Goal: Task Accomplishment & Management: Manage account settings

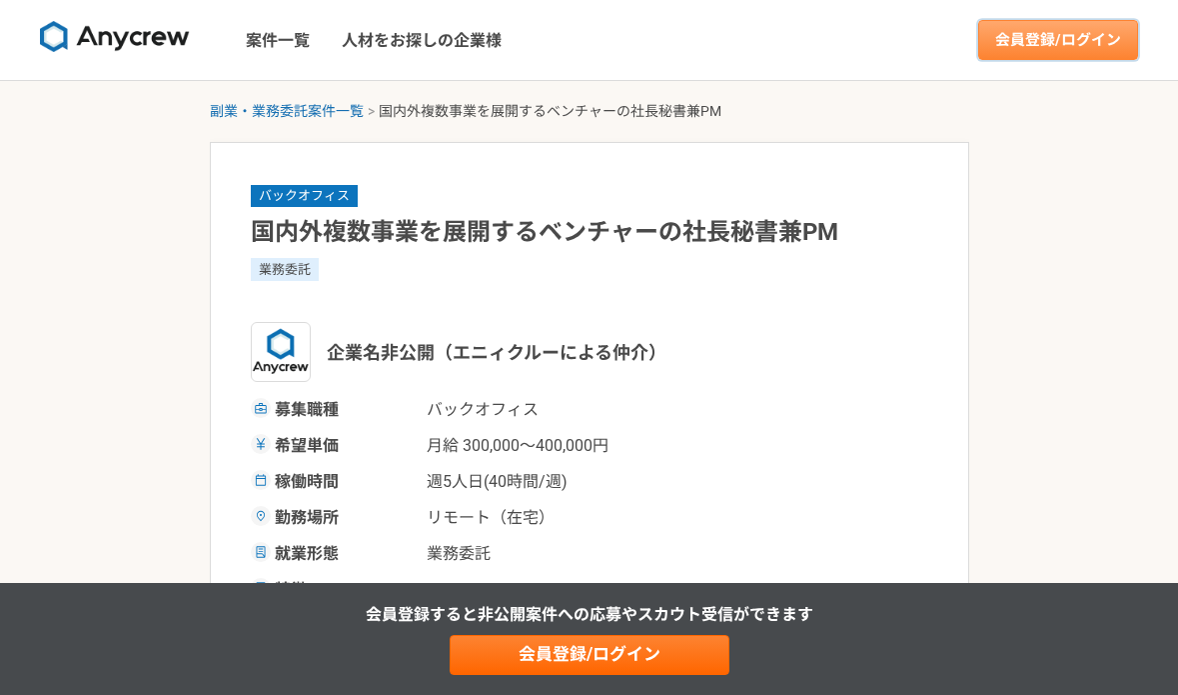
click at [1055, 36] on link "会員登録/ログイン" at bounding box center [1059, 40] width 160 height 40
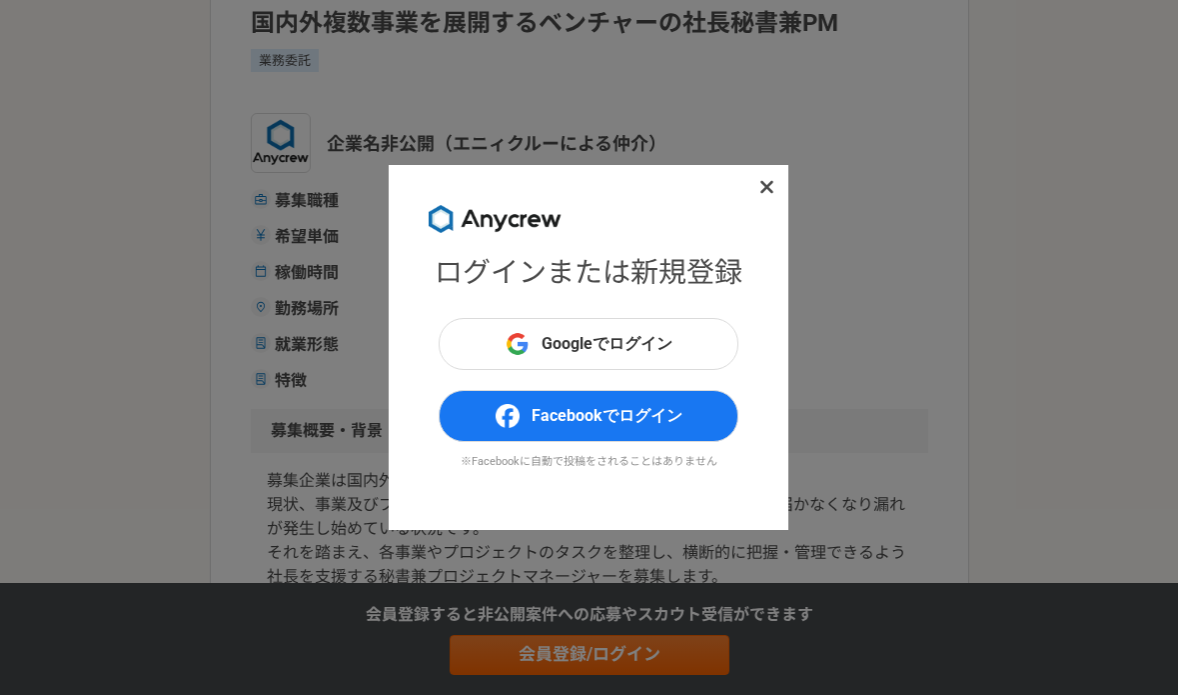
scroll to position [326, 0]
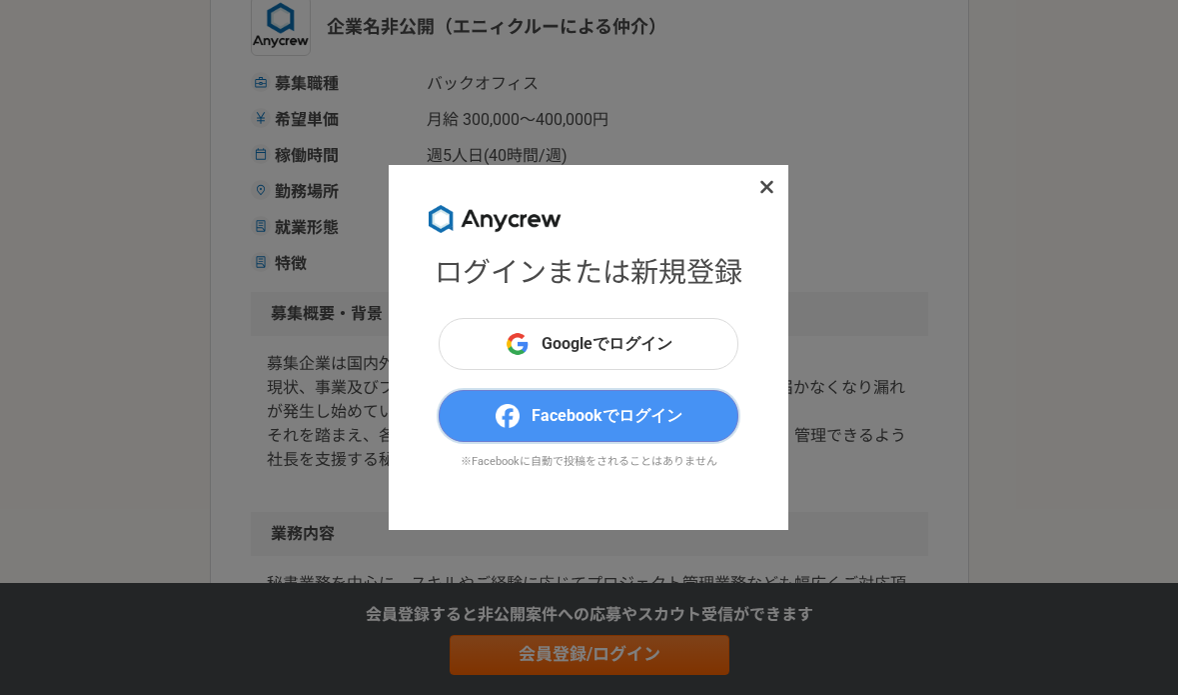
click at [601, 417] on span "Facebookでログイン" at bounding box center [607, 416] width 151 height 24
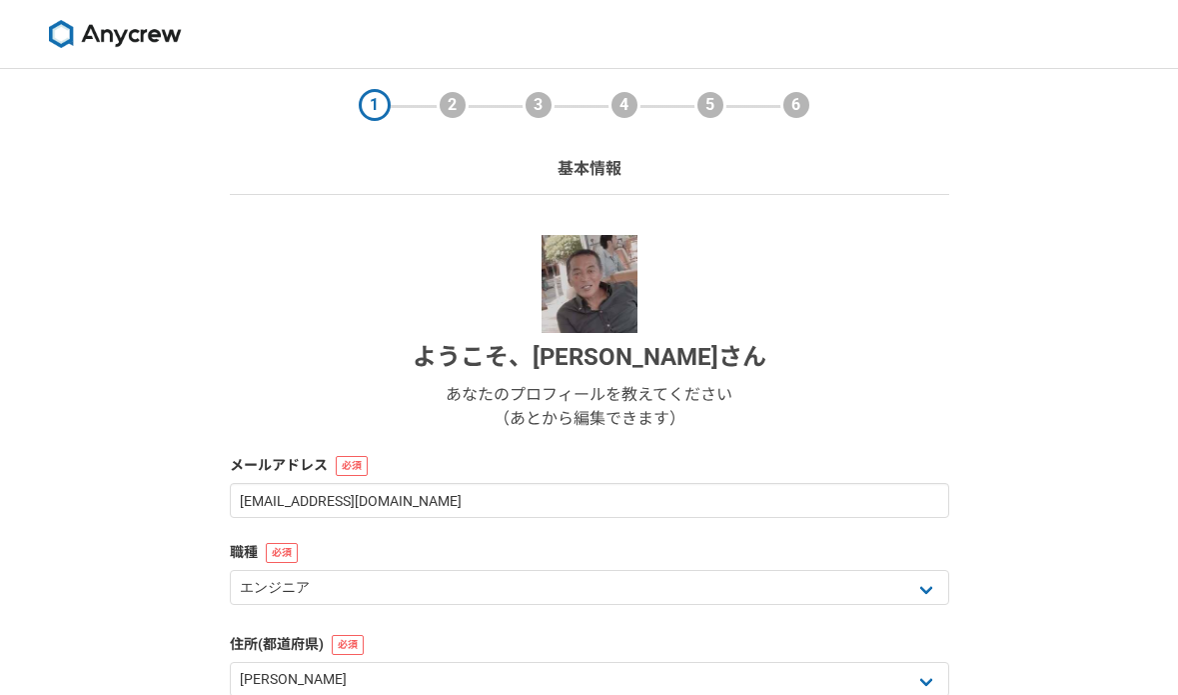
select select "13"
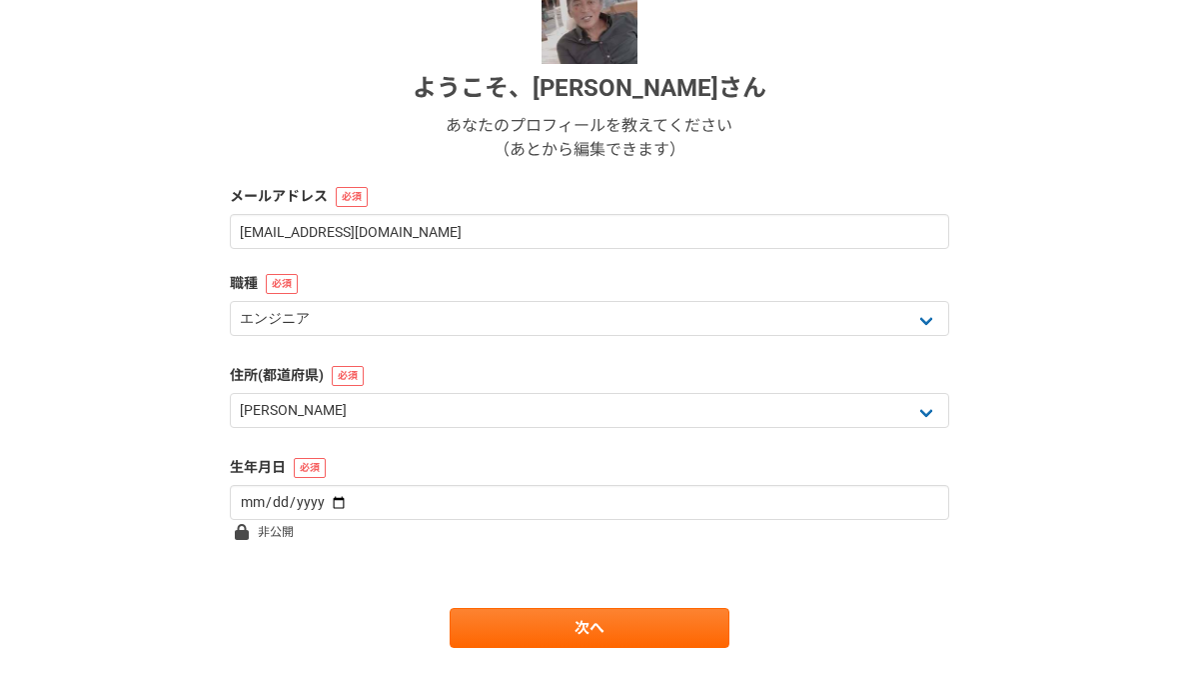
scroll to position [302, 0]
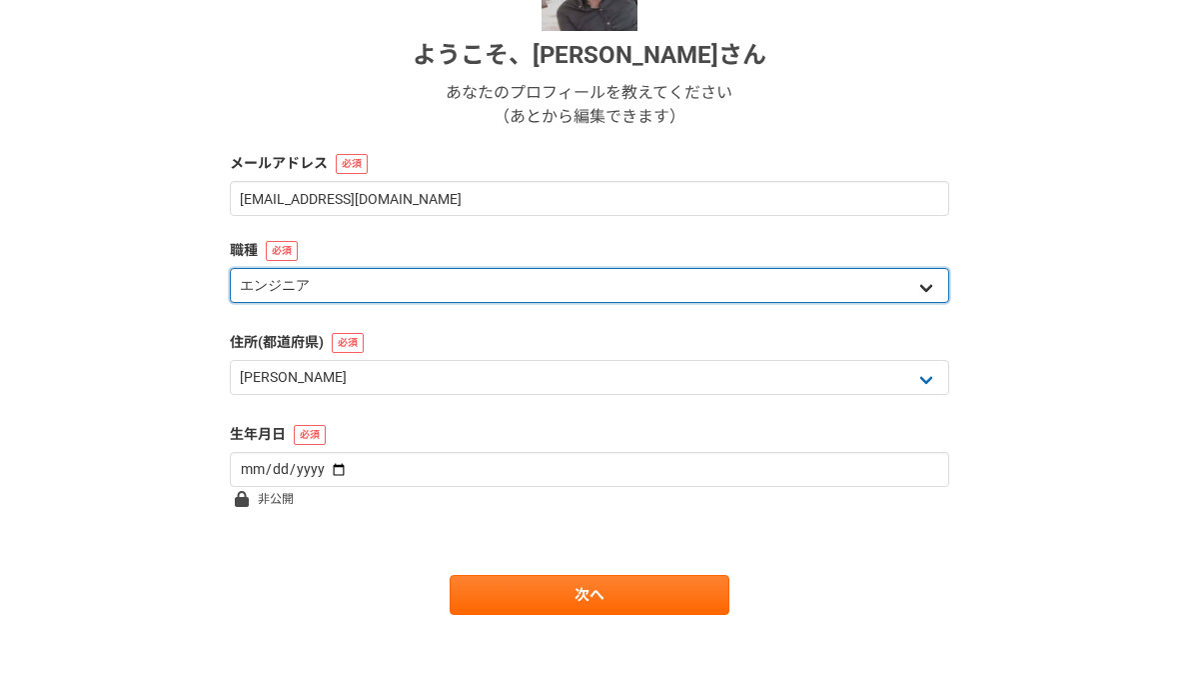
click at [515, 289] on select "エンジニア デザイナー ライター 営業 マーケティング 企画・事業開発 バックオフィス その他" at bounding box center [590, 285] width 720 height 35
select select "6"
click at [230, 268] on select "エンジニア デザイナー ライター 営業 マーケティング 企画・事業開発 バックオフィス その他" at bounding box center [590, 285] width 720 height 35
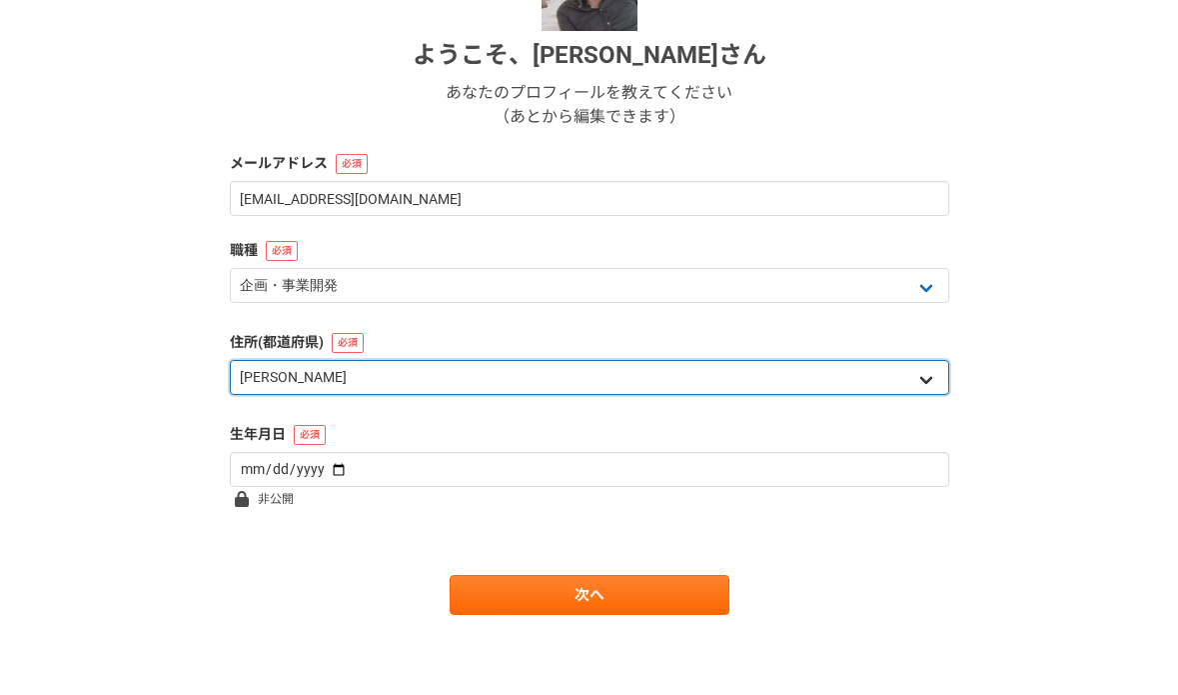
click at [446, 382] on select "北海道 [GEOGRAPHIC_DATA] [GEOGRAPHIC_DATA] [PERSON_NAME][GEOGRAPHIC_DATA] [PERSON_…" at bounding box center [590, 377] width 720 height 35
select select "27"
click at [230, 360] on select "北海道 [GEOGRAPHIC_DATA] [GEOGRAPHIC_DATA] [PERSON_NAME][GEOGRAPHIC_DATA] [PERSON_…" at bounding box center [590, 377] width 720 height 35
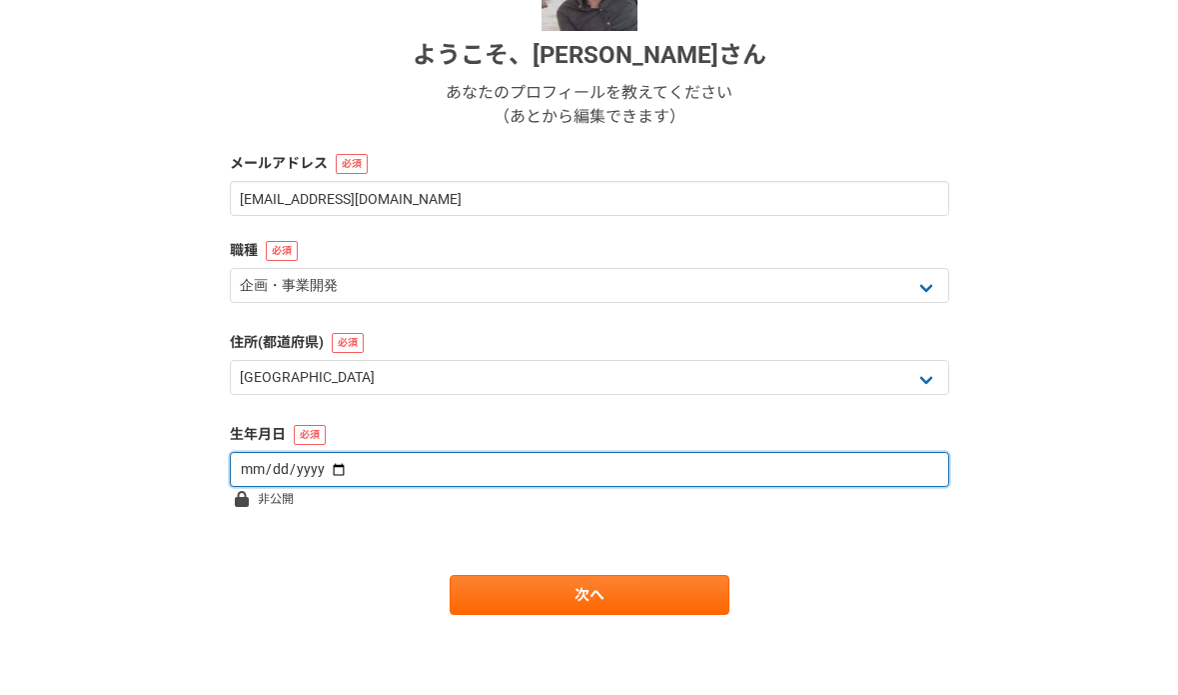
click at [429, 467] on input "date" at bounding box center [590, 469] width 720 height 35
type input "[DATE]"
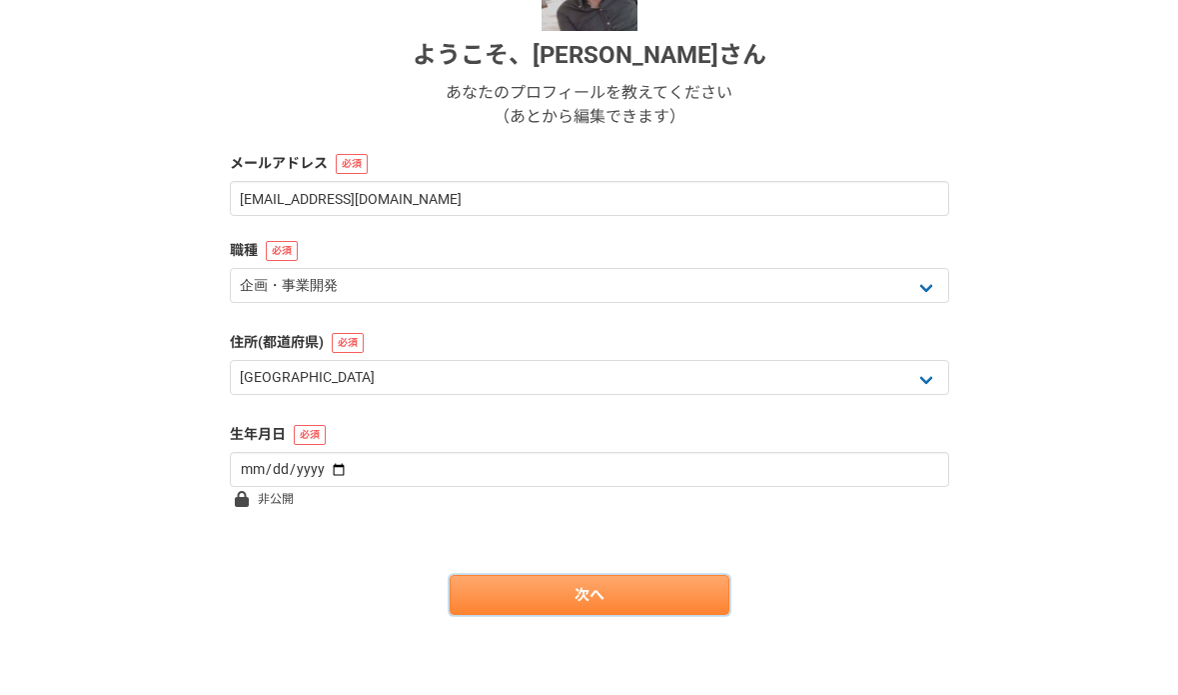
click at [540, 592] on link "次へ" at bounding box center [590, 595] width 280 height 40
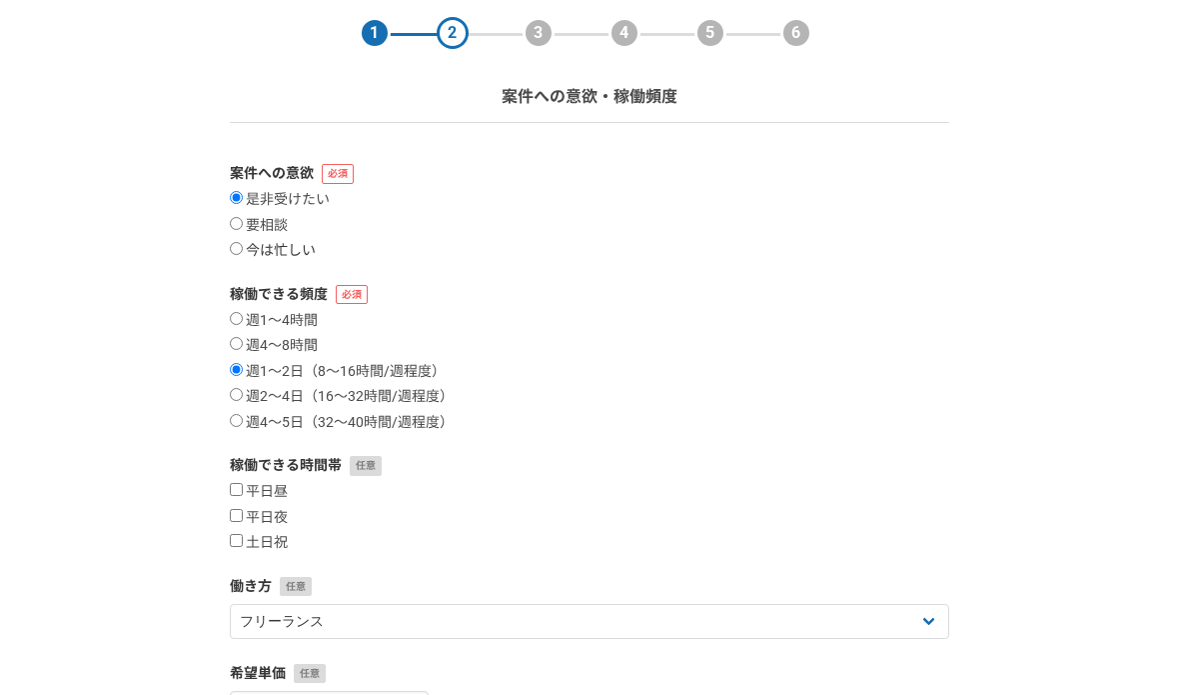
scroll to position [73, 0]
click at [233, 344] on input "週4〜8時間" at bounding box center [236, 342] width 13 height 13
radio input "true"
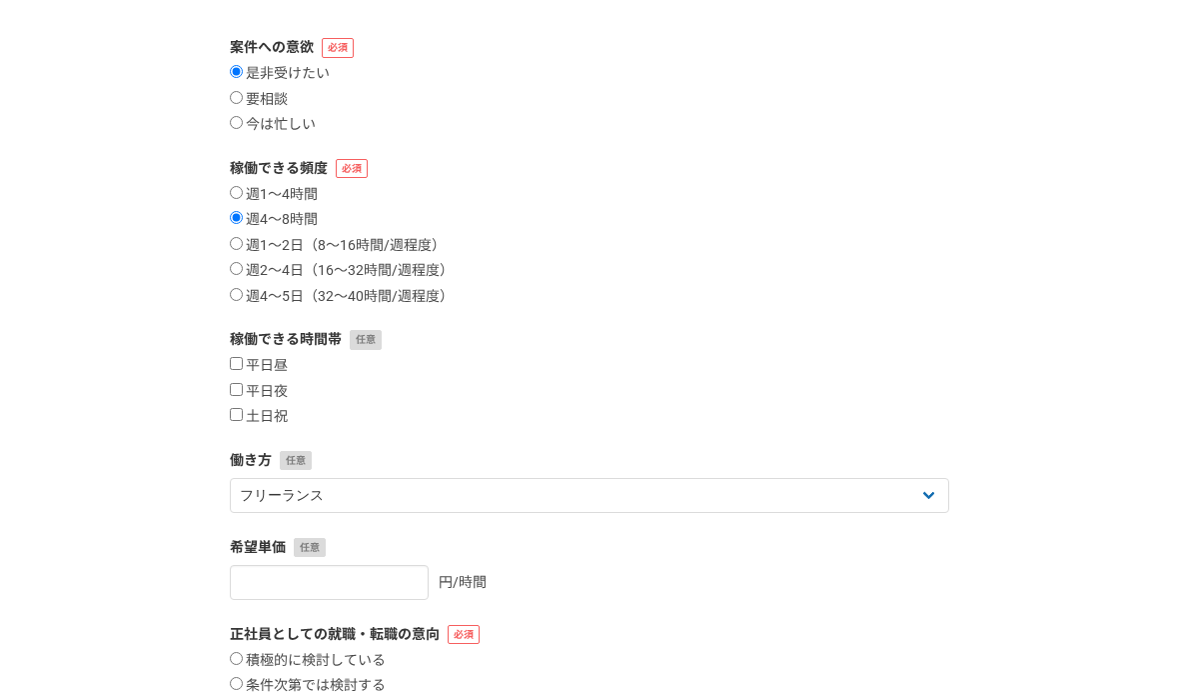
scroll to position [204, 0]
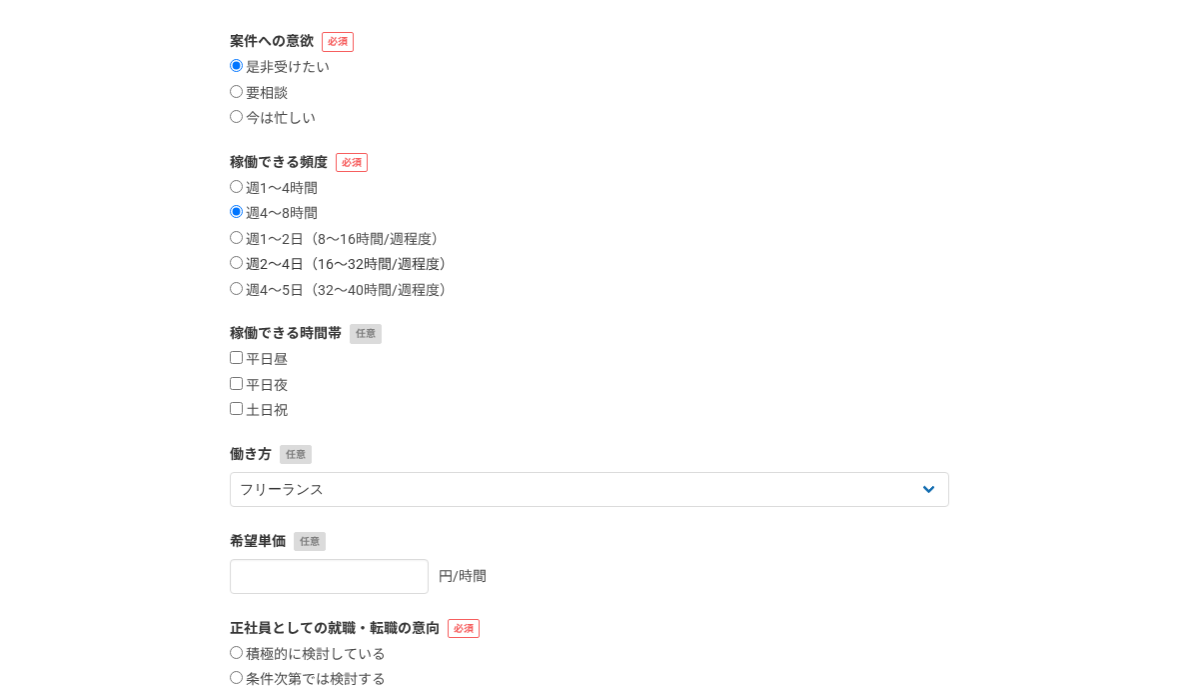
click at [234, 261] on input "週2〜4日（16〜32時間/週程度）" at bounding box center [236, 262] width 13 height 13
radio input "true"
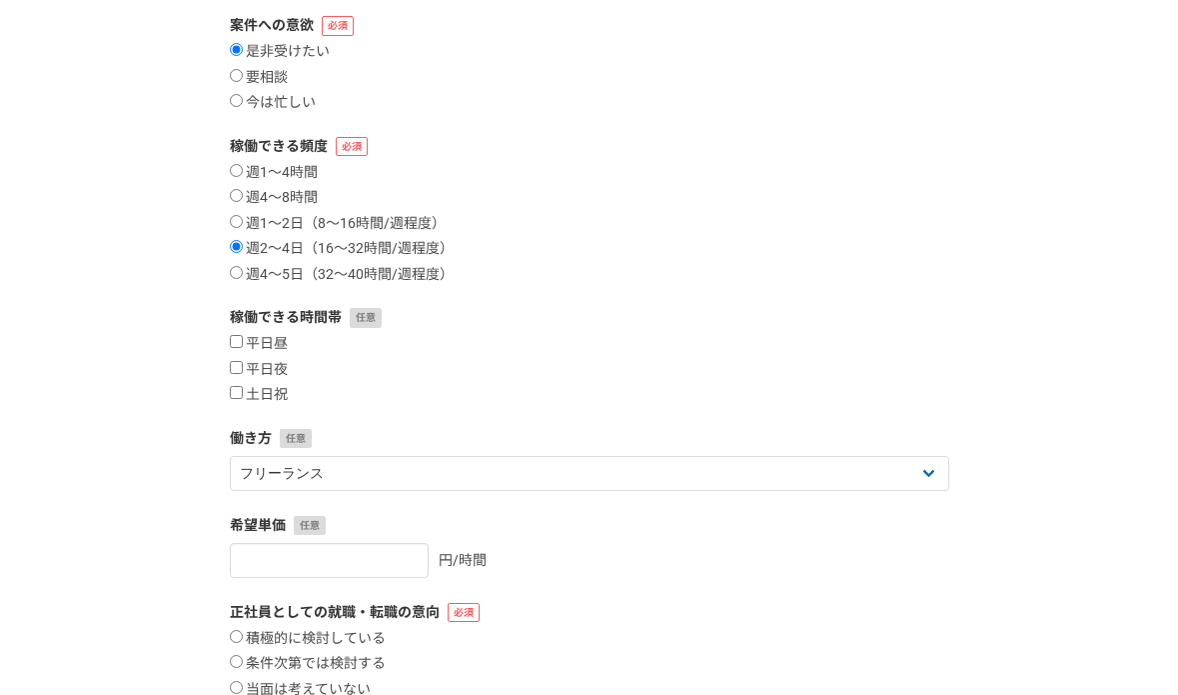
scroll to position [222, 0]
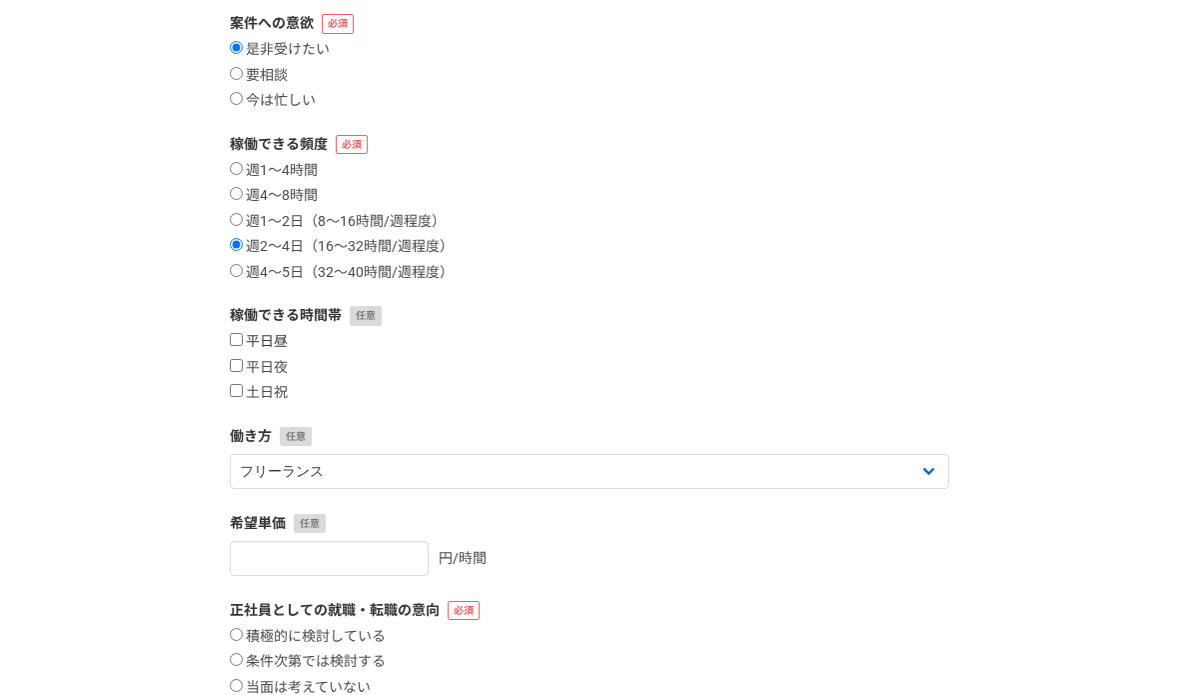
click at [236, 336] on input "平日昼" at bounding box center [236, 339] width 13 height 13
checkbox input "true"
click at [240, 389] on input "土日祝" at bounding box center [236, 390] width 13 height 13
checkbox input "true"
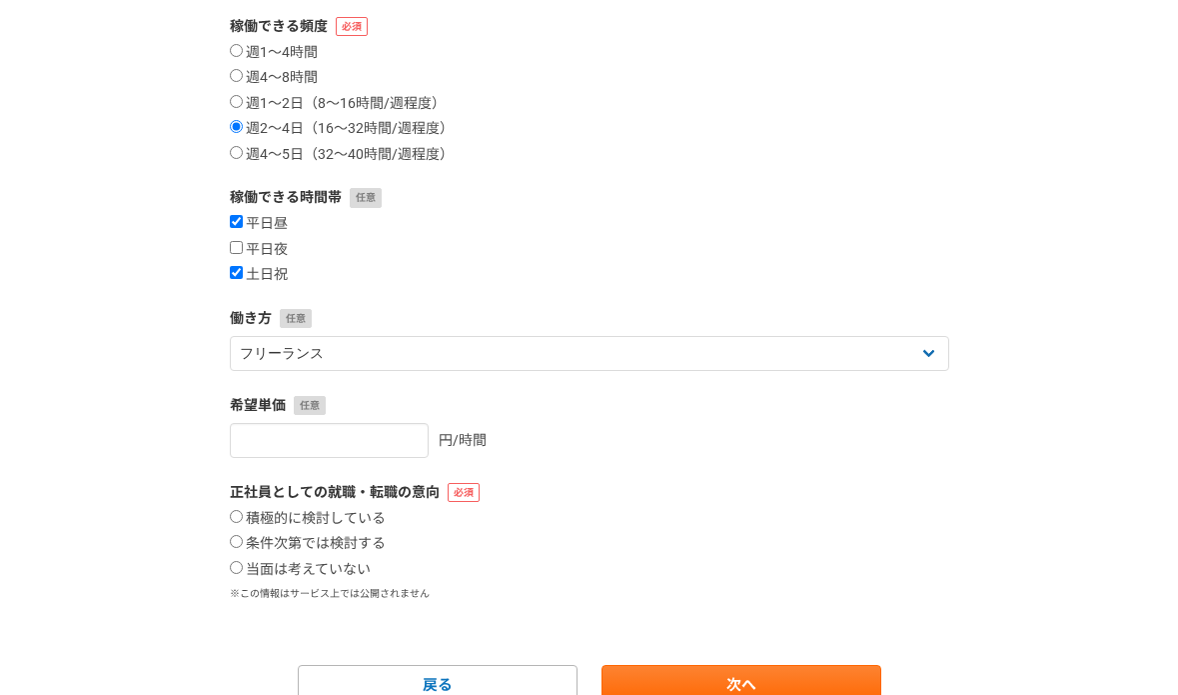
scroll to position [388, 0]
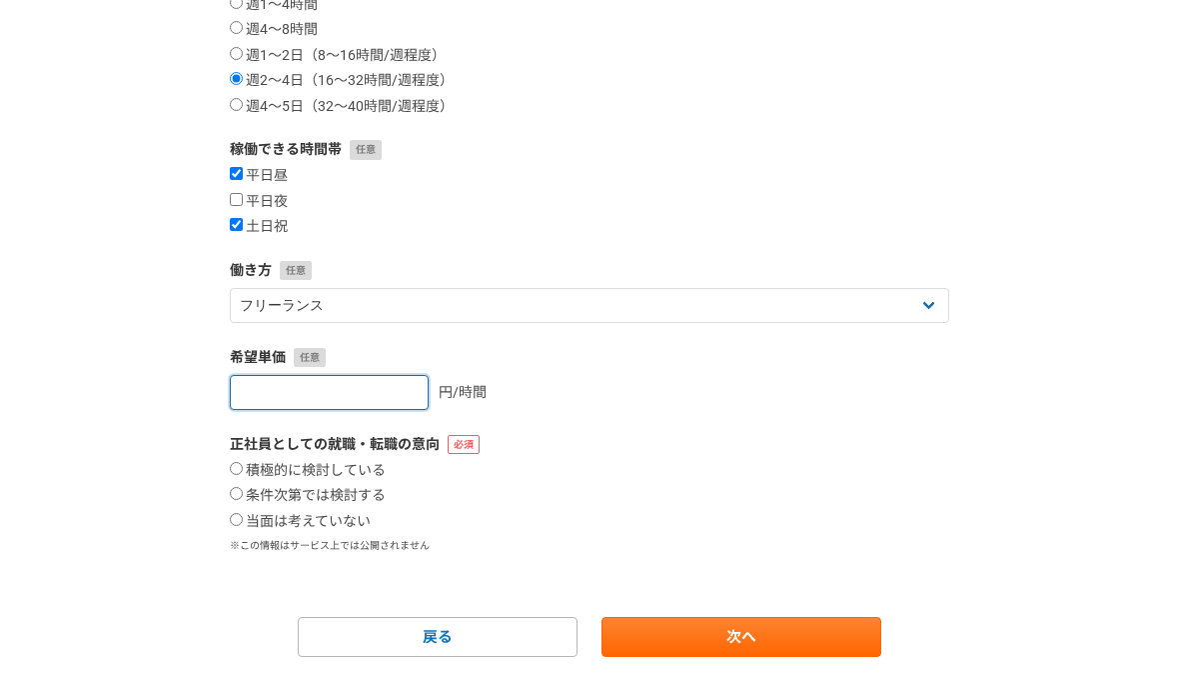
click at [342, 396] on input "number" at bounding box center [329, 392] width 199 height 35
type input "3500"
click at [586, 399] on div "3500 円/時間" at bounding box center [590, 392] width 720 height 35
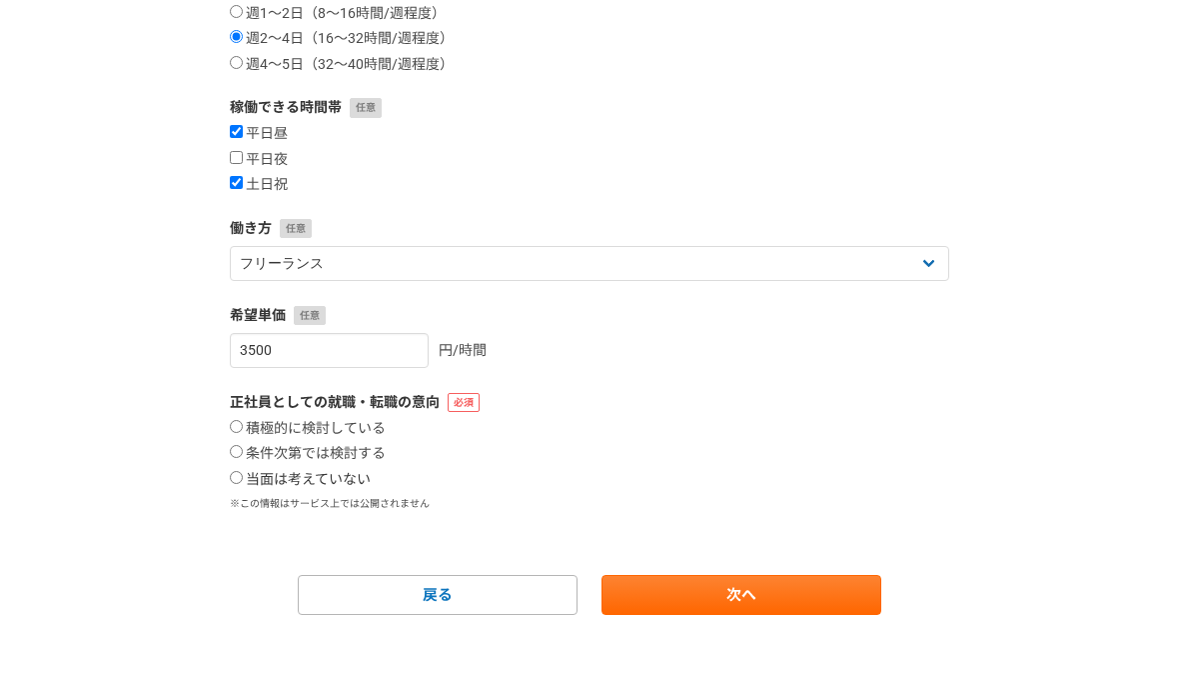
click at [238, 475] on input "当面は考えていない" at bounding box center [236, 477] width 13 height 13
radio input "true"
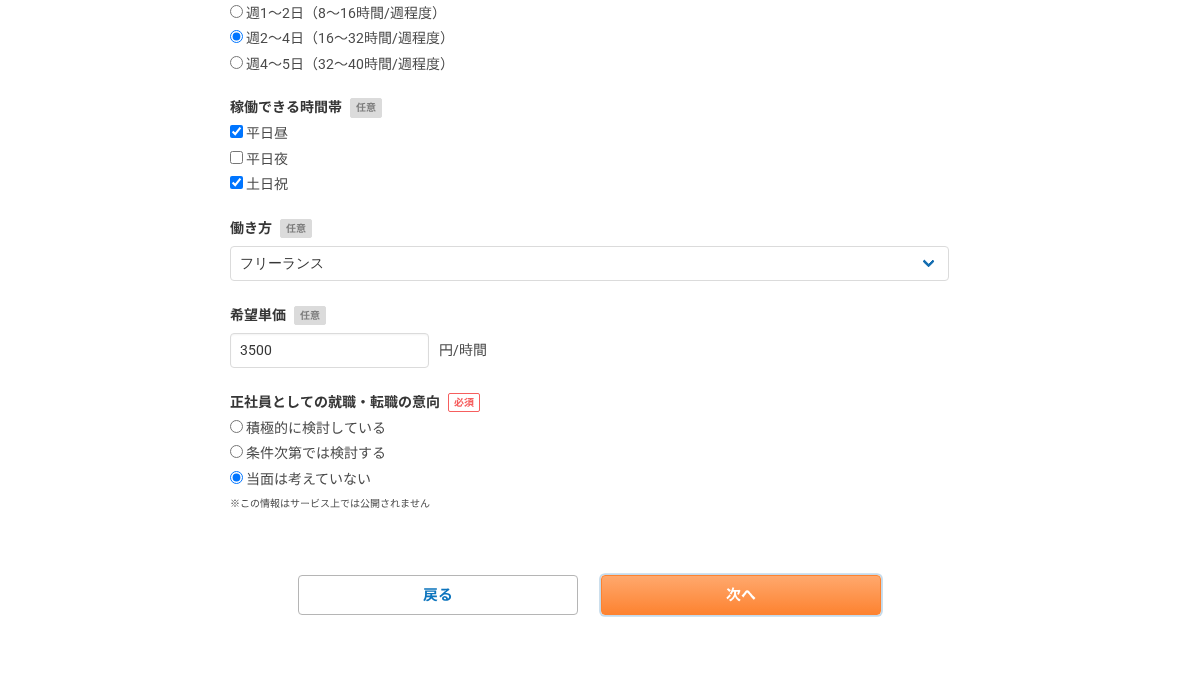
click at [728, 603] on link "次へ" at bounding box center [742, 595] width 280 height 40
select select
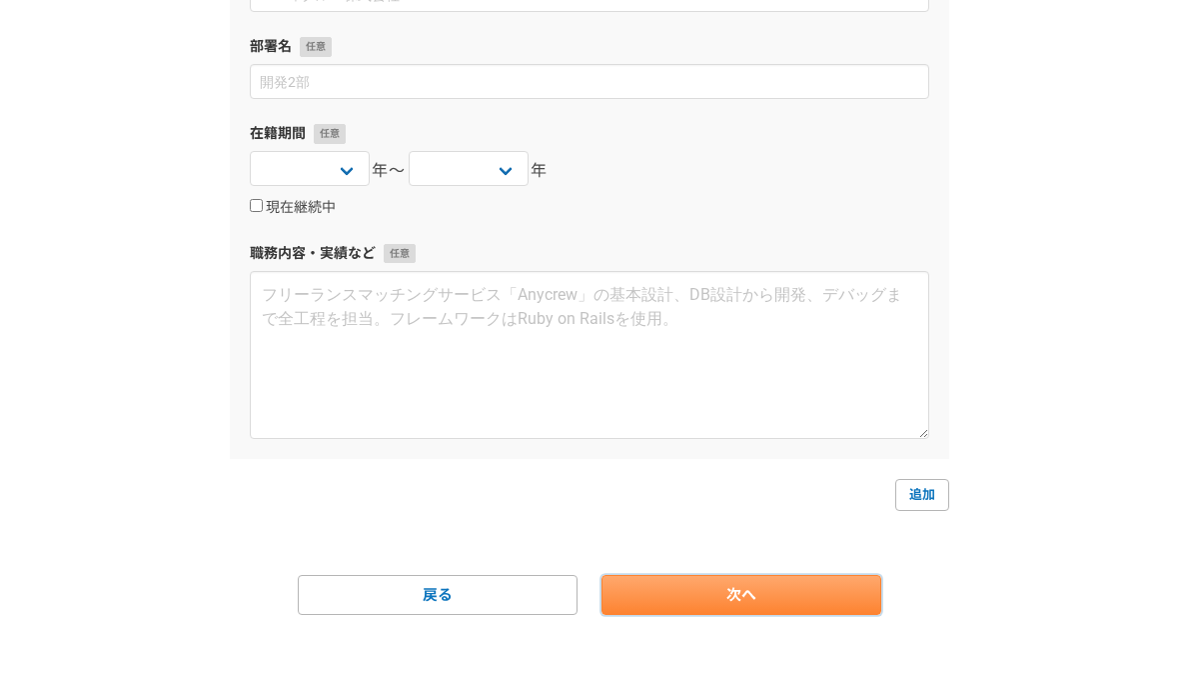
scroll to position [0, 0]
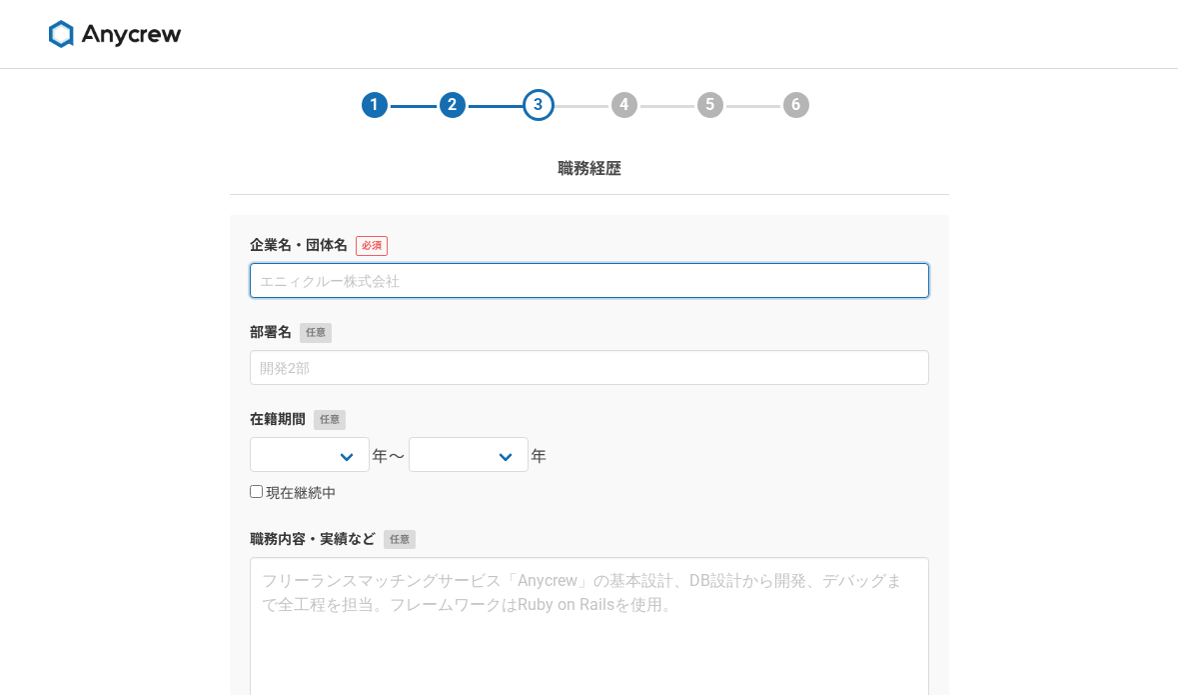
click at [402, 281] on input at bounding box center [590, 280] width 680 height 35
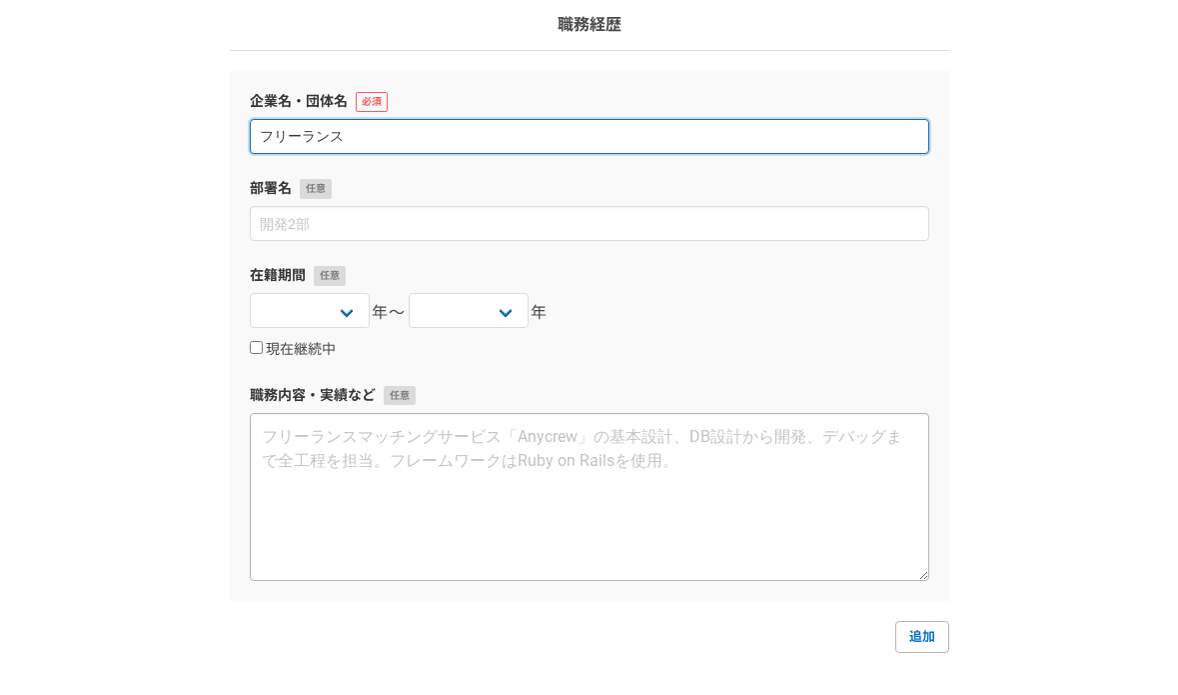
scroll to position [219, 0]
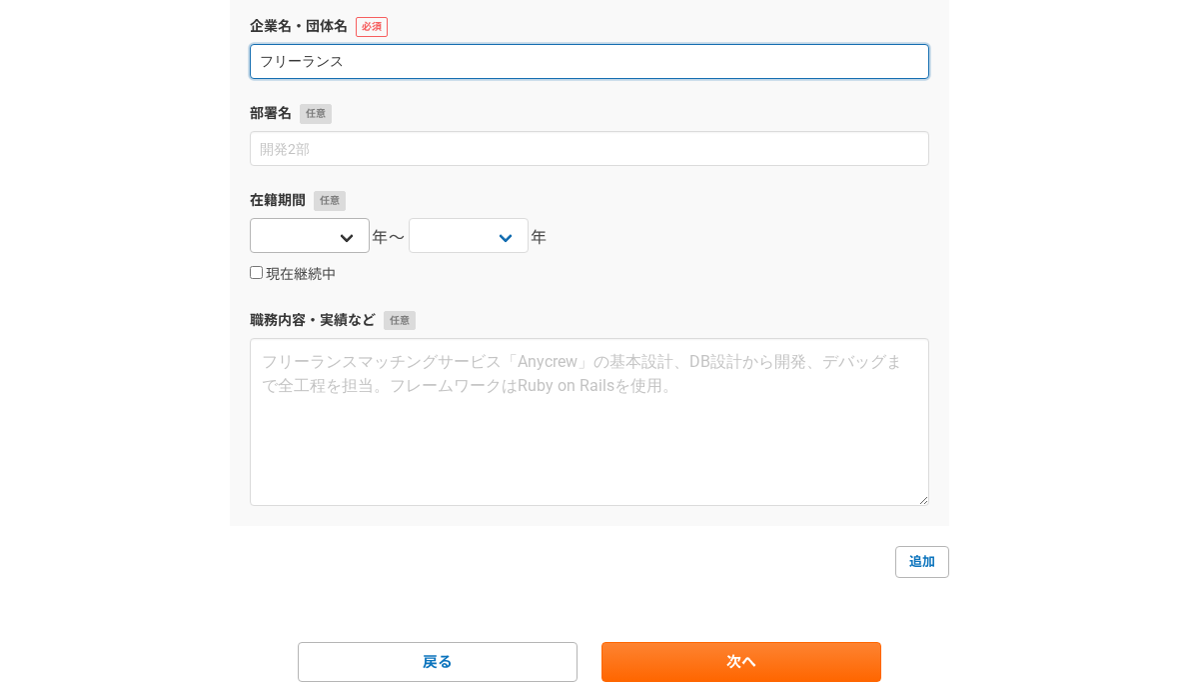
type input "フリーランス"
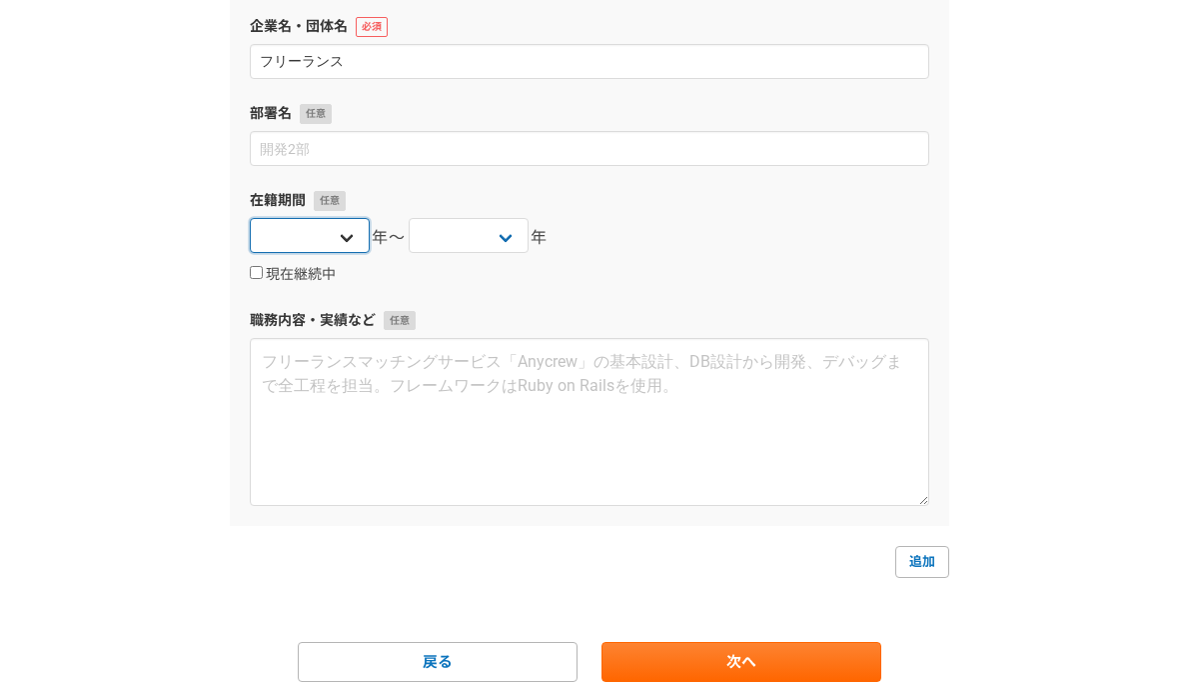
click at [342, 236] on select "2025 2024 2023 2022 2021 2020 2019 2018 2017 2016 2015 2014 2013 2012 2011 2010…" at bounding box center [310, 235] width 120 height 35
select select "2023"
click at [250, 218] on select "2025 2024 2023 2022 2021 2020 2019 2018 2017 2016 2015 2014 2013 2012 2011 2010…" at bounding box center [310, 235] width 120 height 35
click at [260, 269] on input "現在継続中" at bounding box center [256, 272] width 13 height 13
checkbox input "true"
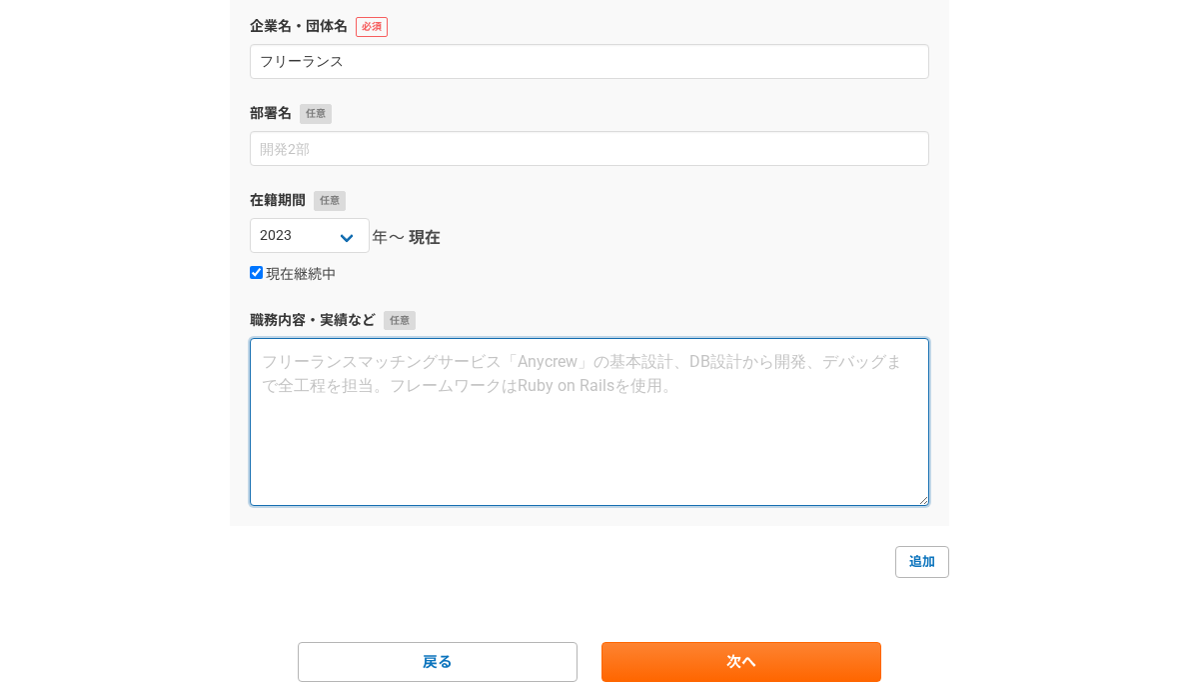
click at [305, 365] on textarea at bounding box center [590, 422] width 680 height 168
paste textarea "実務経験豊富な事業開発アドバイザー。 1987年からPFC CO., LTD. に在籍し、国内事業開発に従事。その後、海外事業部設立に伴い、2013年から20…"
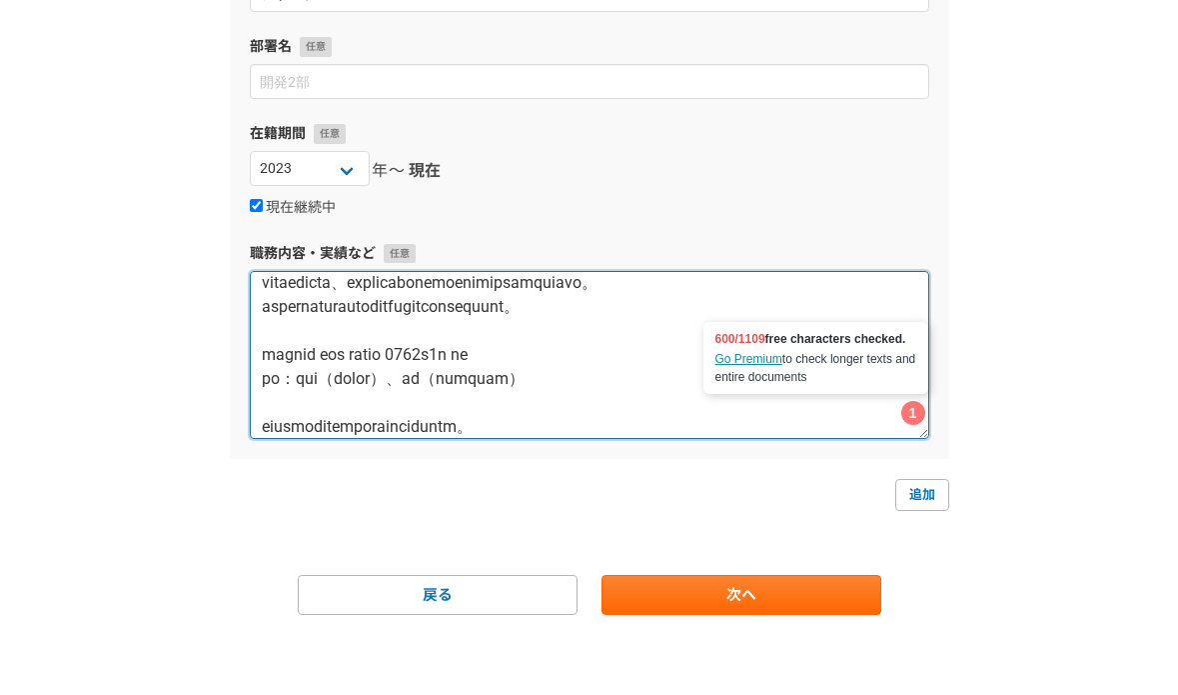
scroll to position [0, 0]
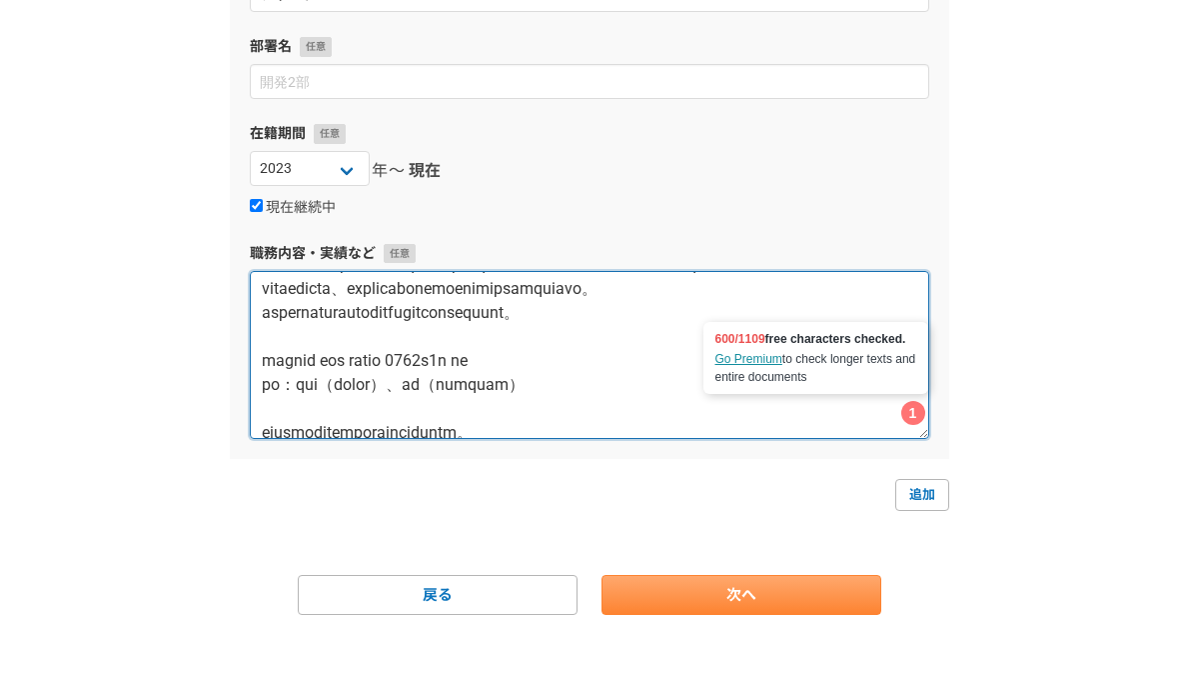
type textarea "実務経験豊富な事業開発アドバイザー。 1987年からPFC CO., LTD. に在籍し、国内事業開発に従事。その後、海外事業部設立に伴い、2013年から20…"
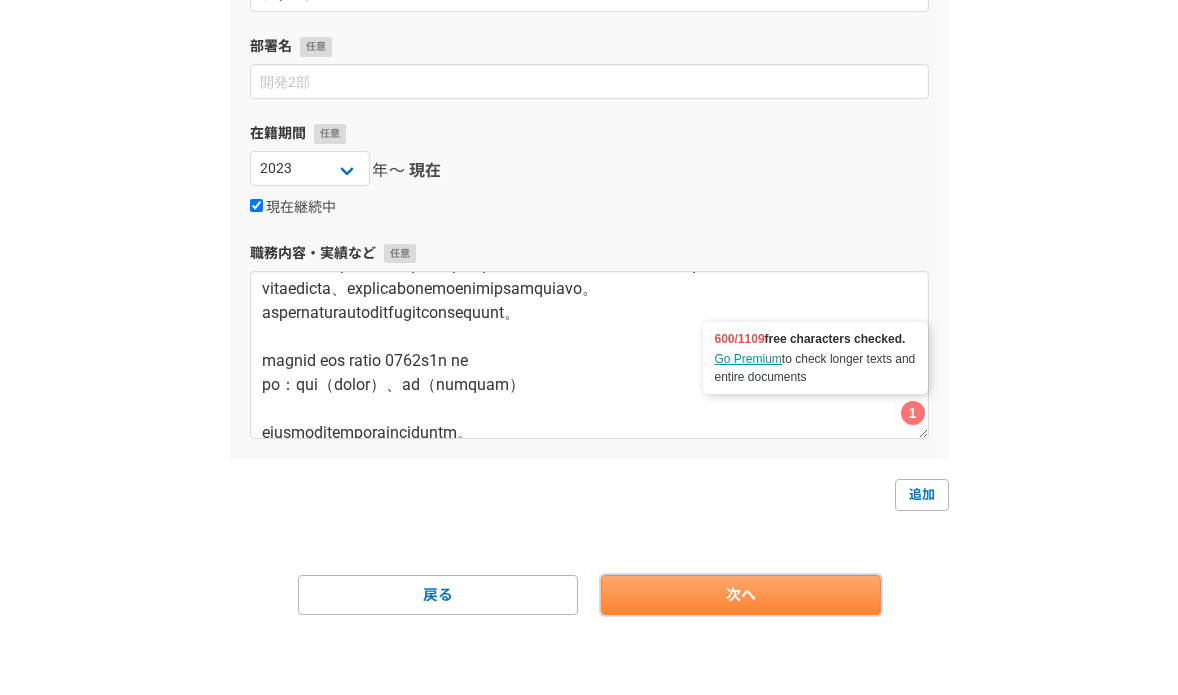
click at [716, 604] on link "次へ" at bounding box center [742, 595] width 280 height 40
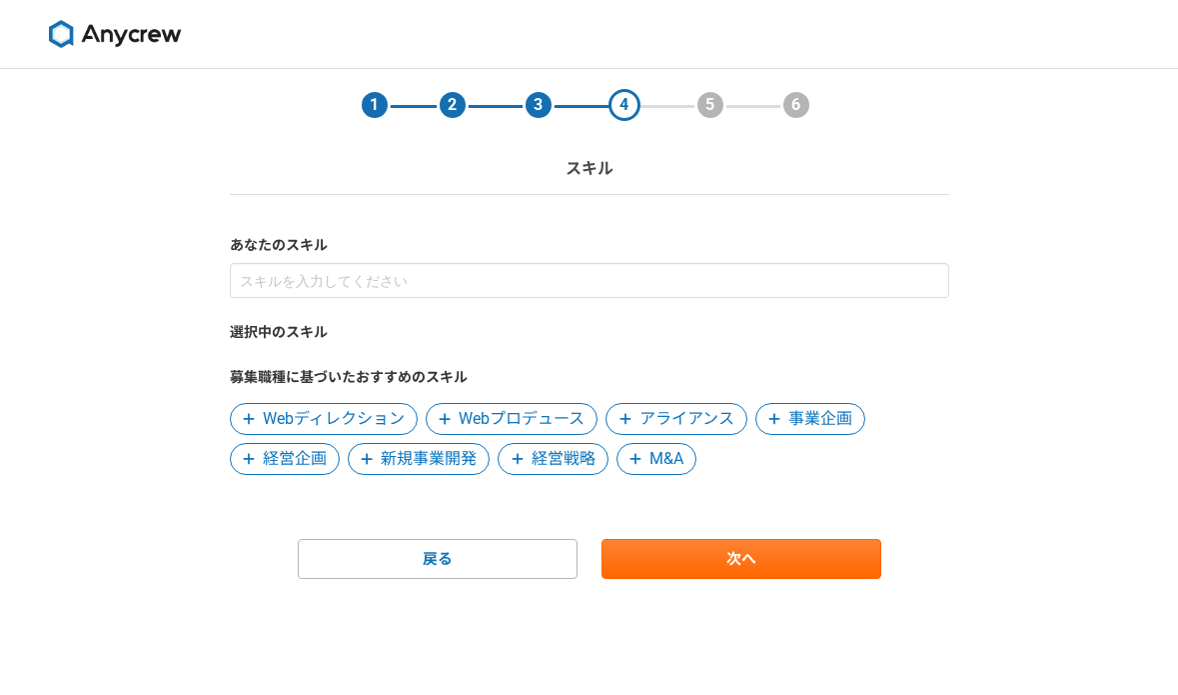
click at [285, 460] on span "経営企画" at bounding box center [295, 459] width 64 height 24
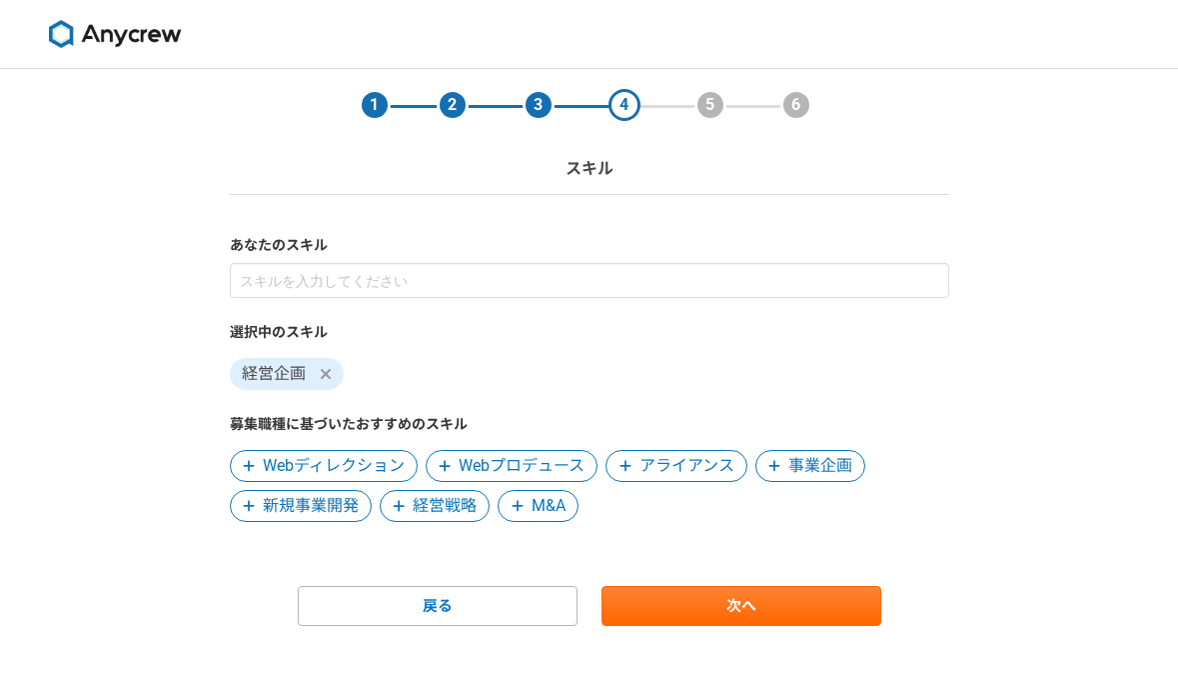
click at [331, 500] on span "新規事業開発" at bounding box center [311, 506] width 96 height 24
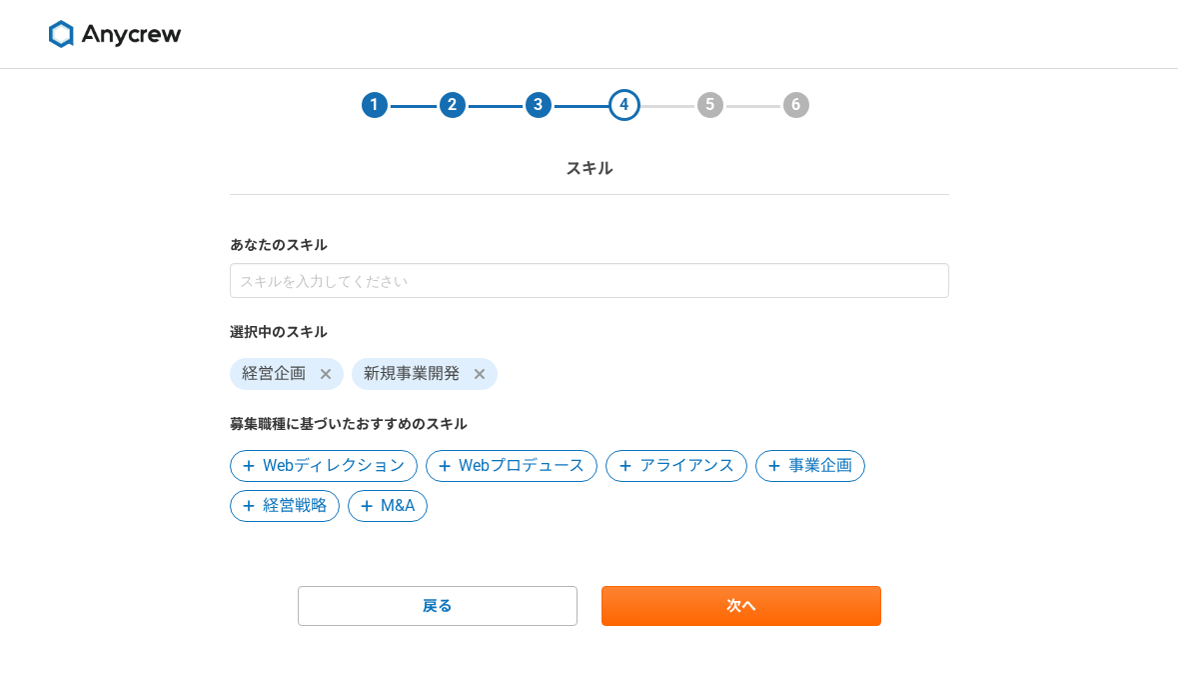
click at [309, 502] on span "経営戦略" at bounding box center [295, 506] width 64 height 24
click at [281, 507] on span "M&A" at bounding box center [280, 506] width 34 height 24
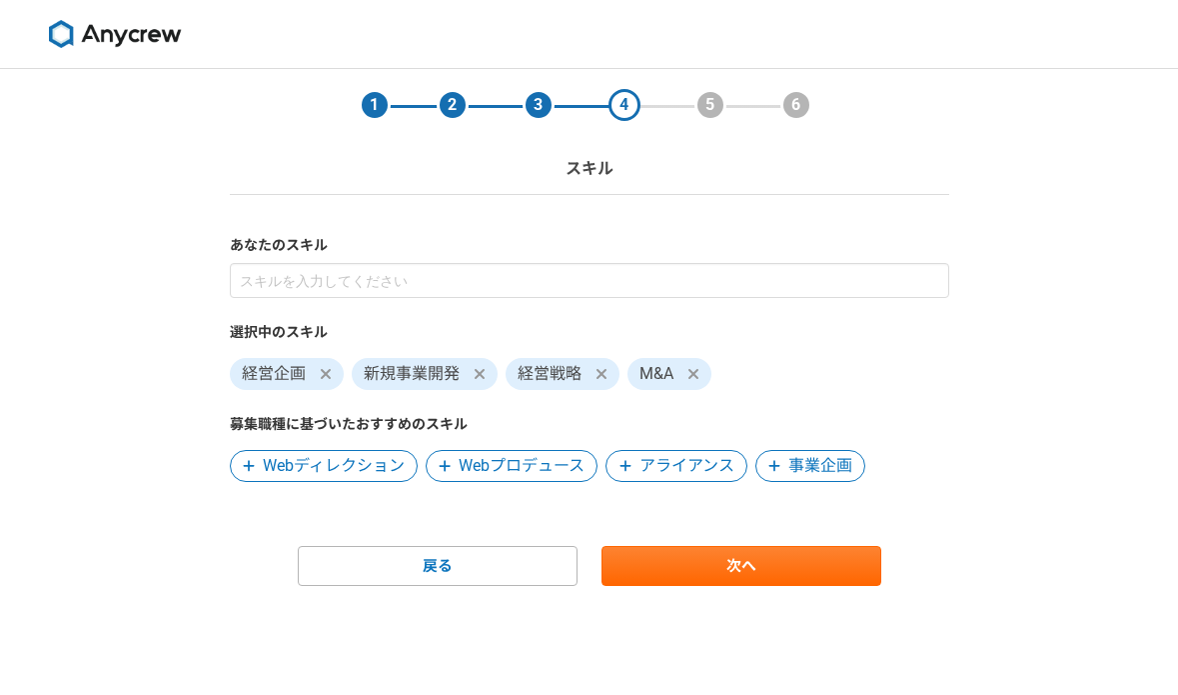
click at [689, 472] on span "アライアンス" at bounding box center [687, 466] width 95 height 24
click at [674, 470] on span "事業企画" at bounding box center [672, 466] width 64 height 24
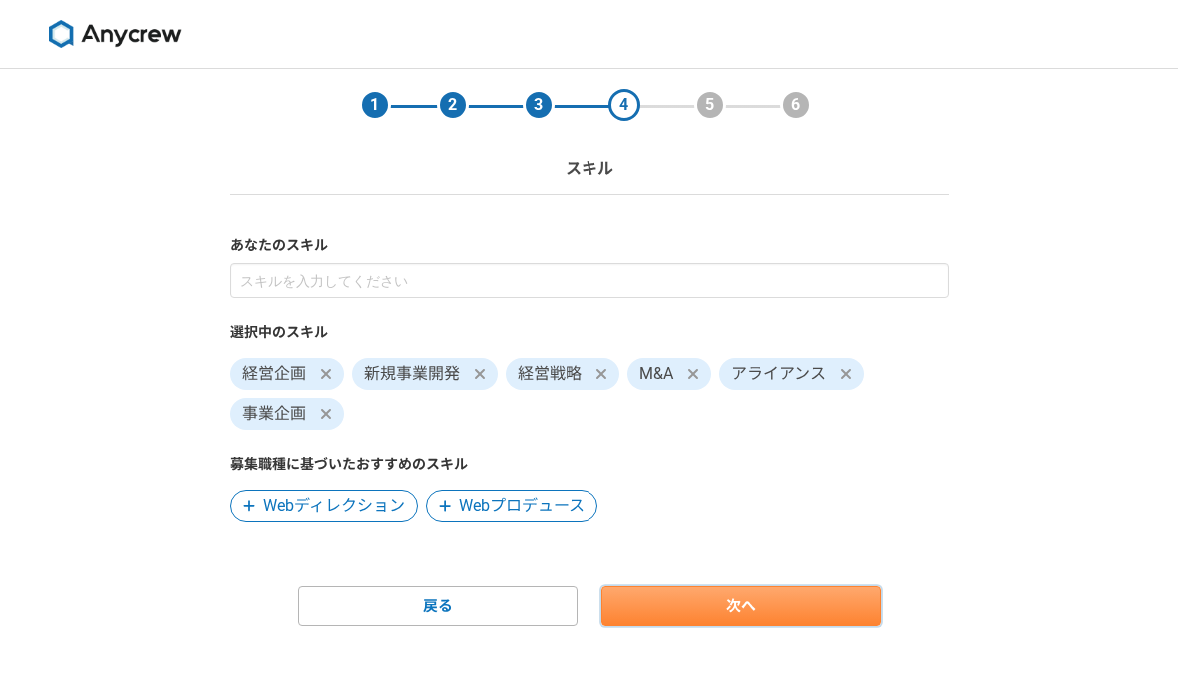
click at [710, 610] on link "次へ" at bounding box center [742, 606] width 280 height 40
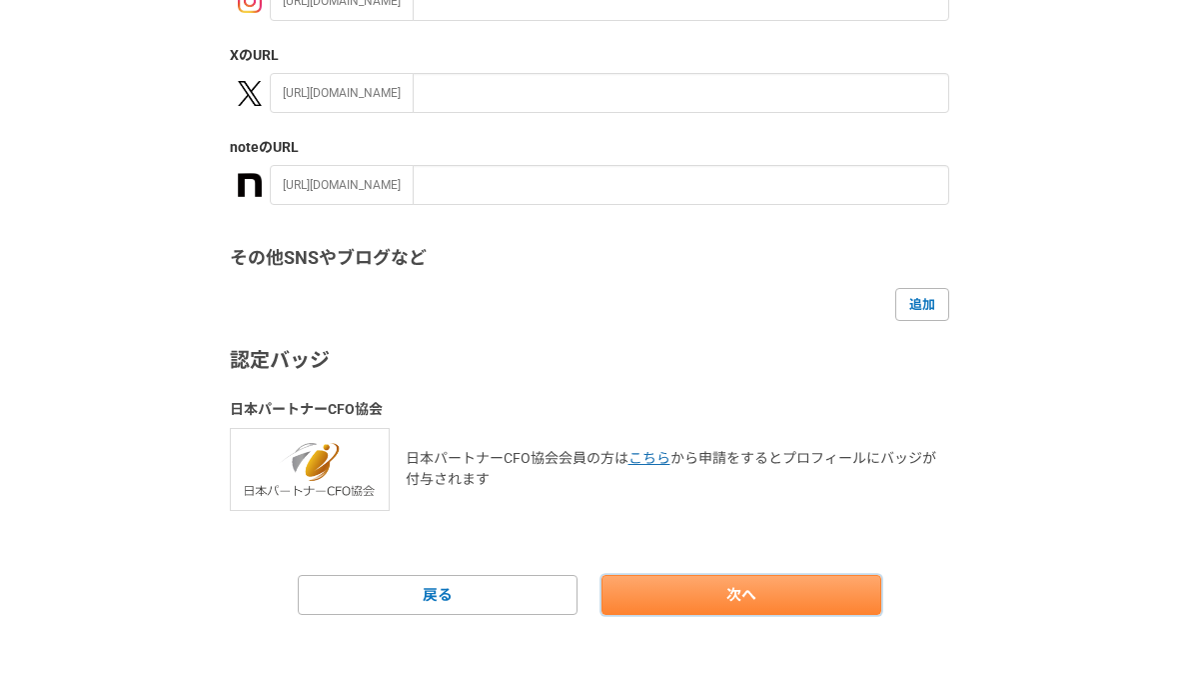
click at [724, 599] on link "次へ" at bounding box center [742, 595] width 280 height 40
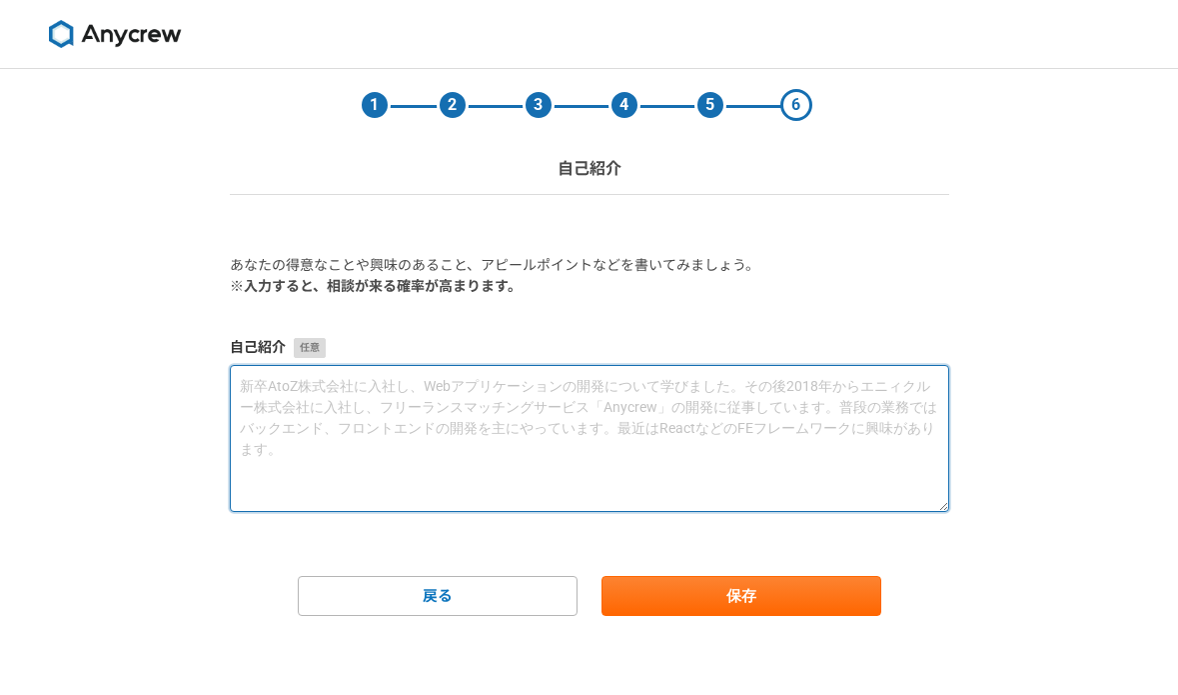
click at [331, 398] on textarea at bounding box center [590, 438] width 720 height 147
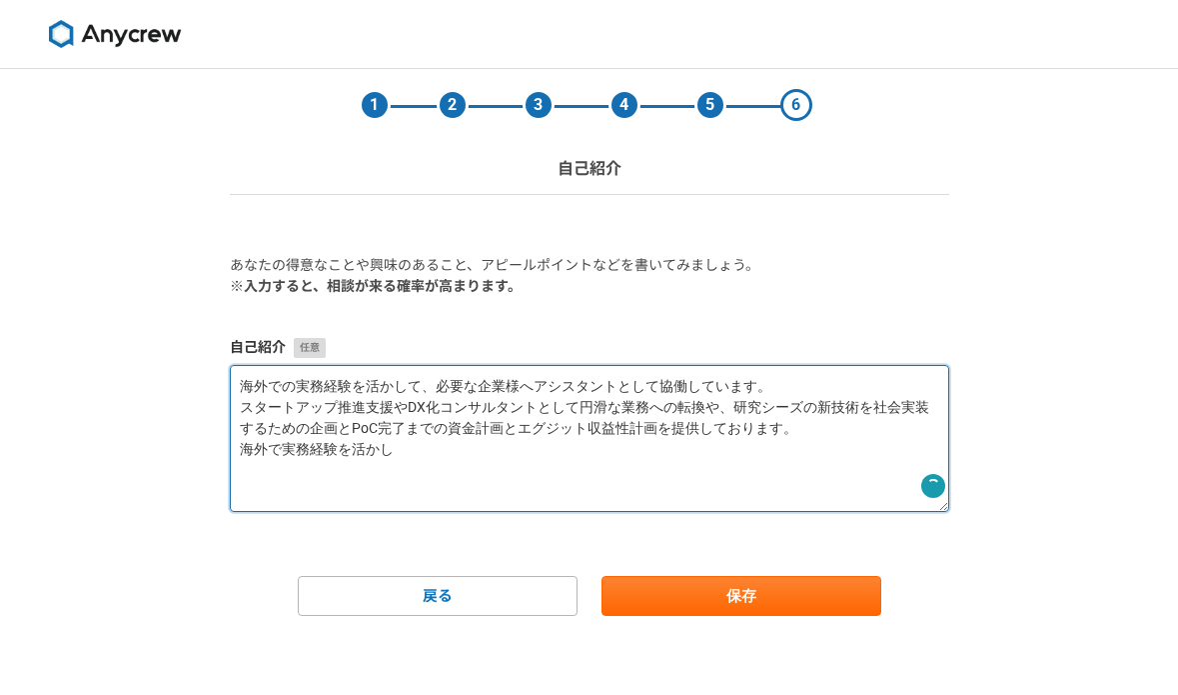
click at [282, 449] on textarea "海外での実務経験を活かして、必要な企業様へアシスタントとして協働しています。 スタートアップ推進支援やDX化コンサルタントとして円滑な業務への転換や、研究シー…" at bounding box center [590, 438] width 720 height 147
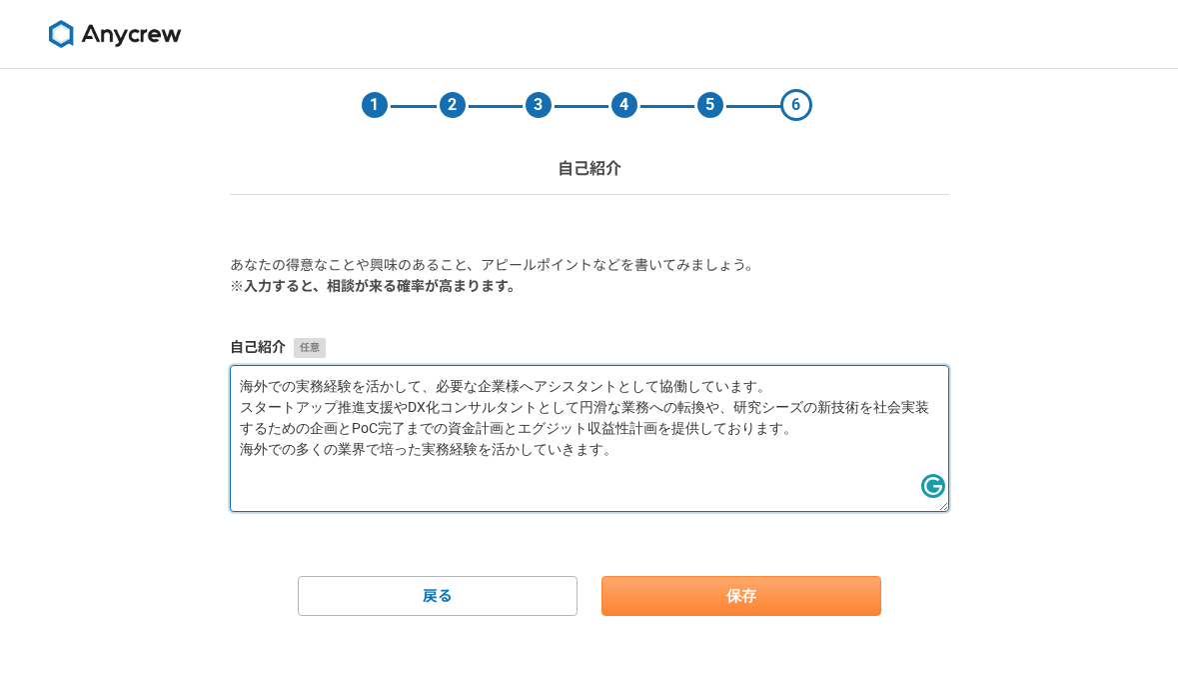
type textarea "海外での実務経験を活かして、必要な企業様へアシスタントとして協働しています。 スタートアップ推進支援やDX化コンサルタントとして円滑な業務への転換や、研究シー…"
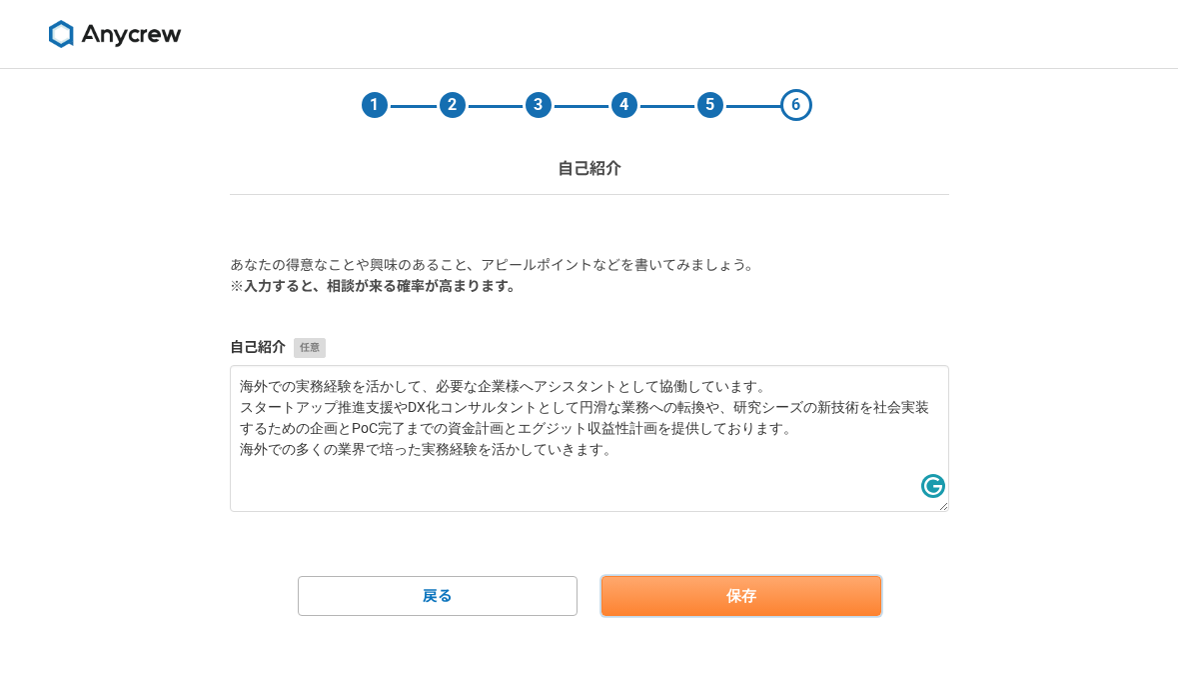
click at [705, 591] on button "保存" at bounding box center [742, 596] width 280 height 40
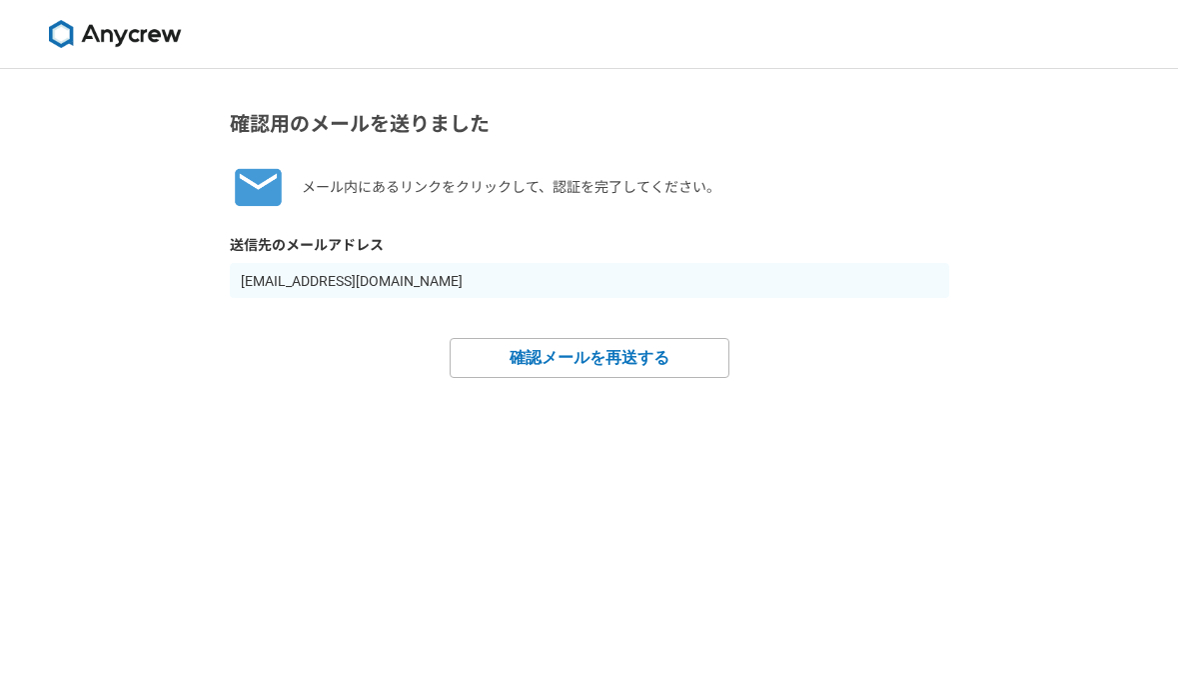
drag, startPoint x: 468, startPoint y: 280, endPoint x: 225, endPoint y: 280, distance: 242.9
click at [225, 280] on section "確認用のメールを送りました メール内にあるリンクをクリックして、認証を完了してください。 送信先のメールアドレス yamasi2016@softbank.ne…" at bounding box center [590, 243] width 760 height 269
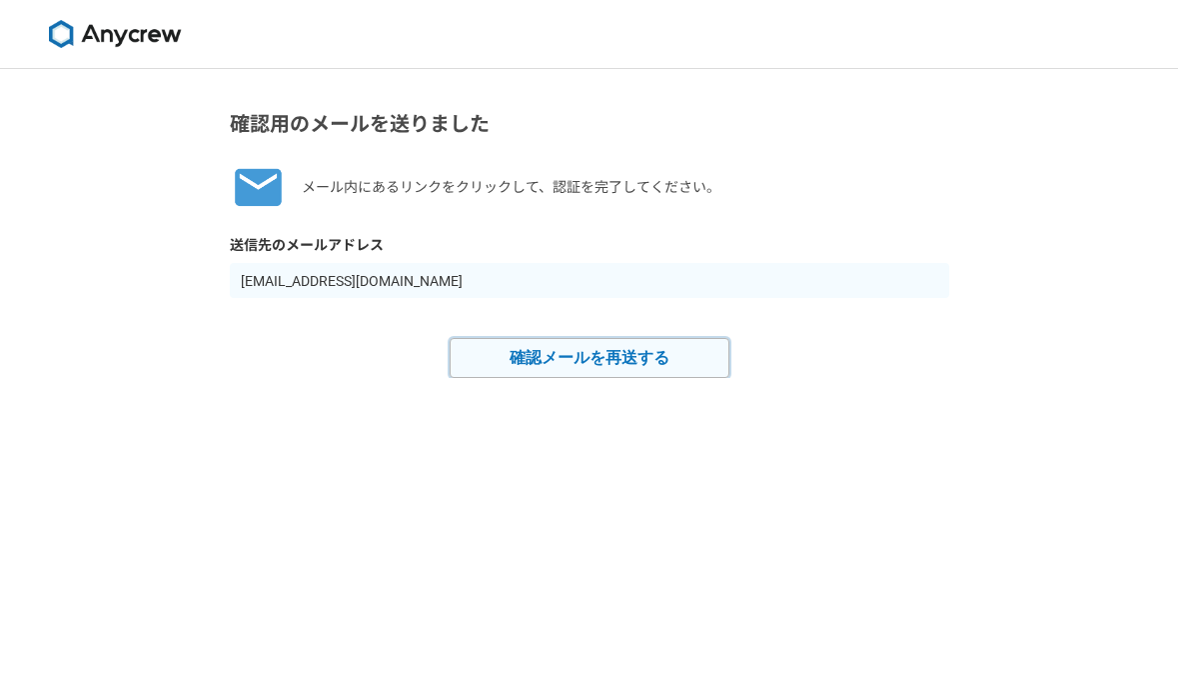
click at [568, 363] on button "確認メールを再送する" at bounding box center [590, 358] width 280 height 40
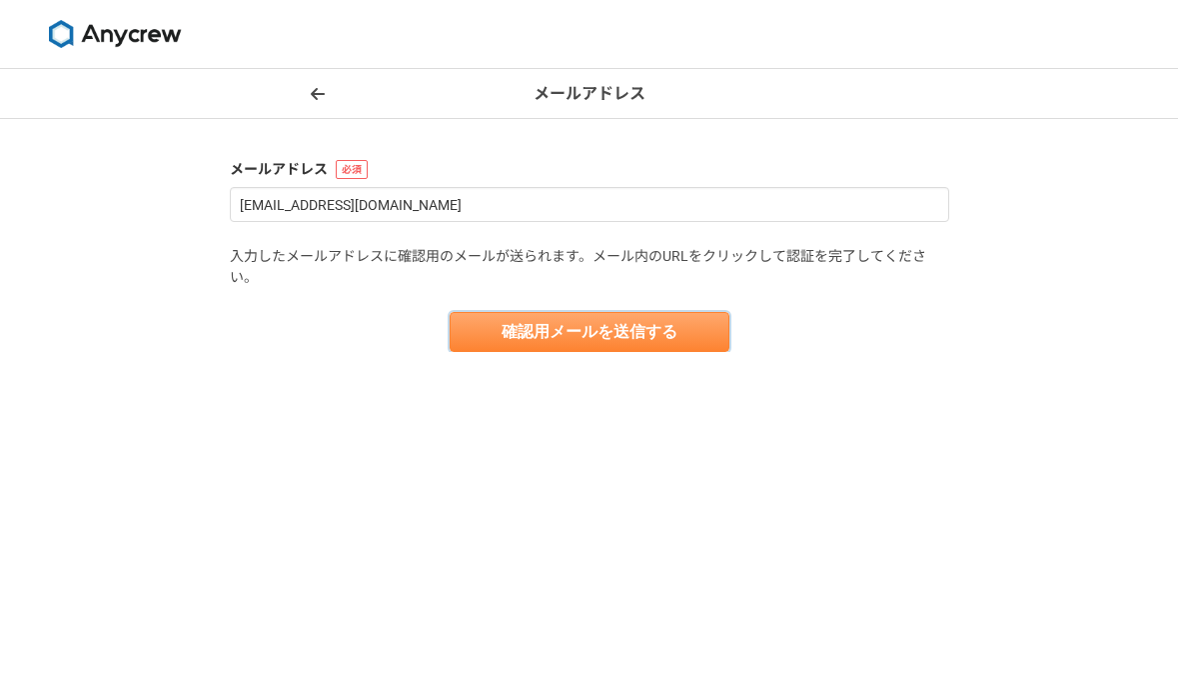
click at [566, 337] on button "確認用メールを送信する" at bounding box center [590, 332] width 280 height 40
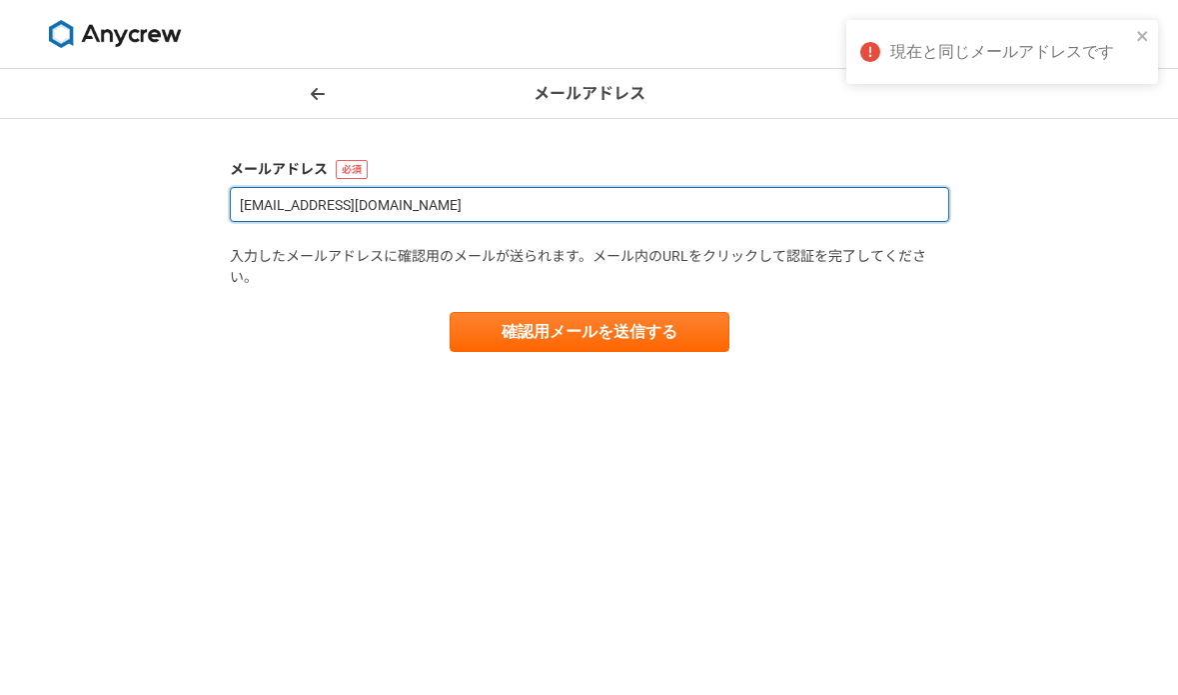
drag, startPoint x: 461, startPoint y: 210, endPoint x: 179, endPoint y: 198, distance: 282.1
click at [179, 198] on div "メールアドレス メールアドレス yamasi2016@softbank.ne.jp 入力したメールアドレスに確認用のメールが送られます。メール内のURLをクリ…" at bounding box center [589, 382] width 1178 height 626
click at [388, 205] on input "pfcssp@nifty.com" at bounding box center [590, 204] width 720 height 35
type input "pfcssp@nifty.com"
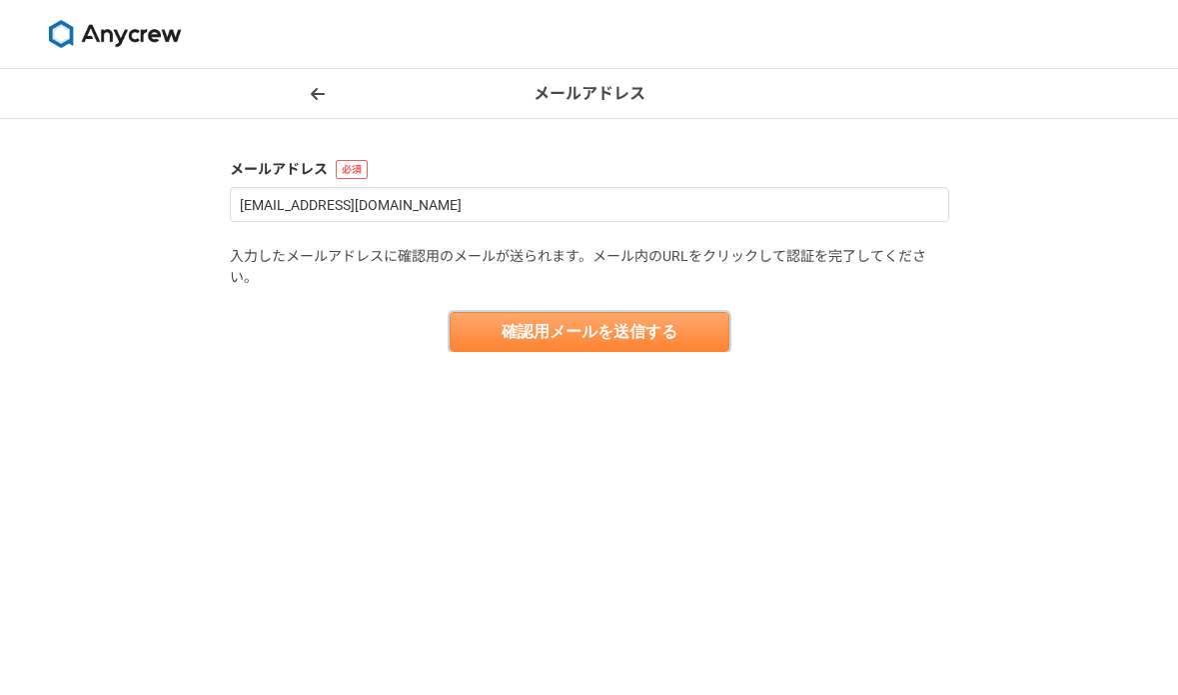
click at [583, 329] on button "確認用メールを送信する" at bounding box center [590, 332] width 280 height 40
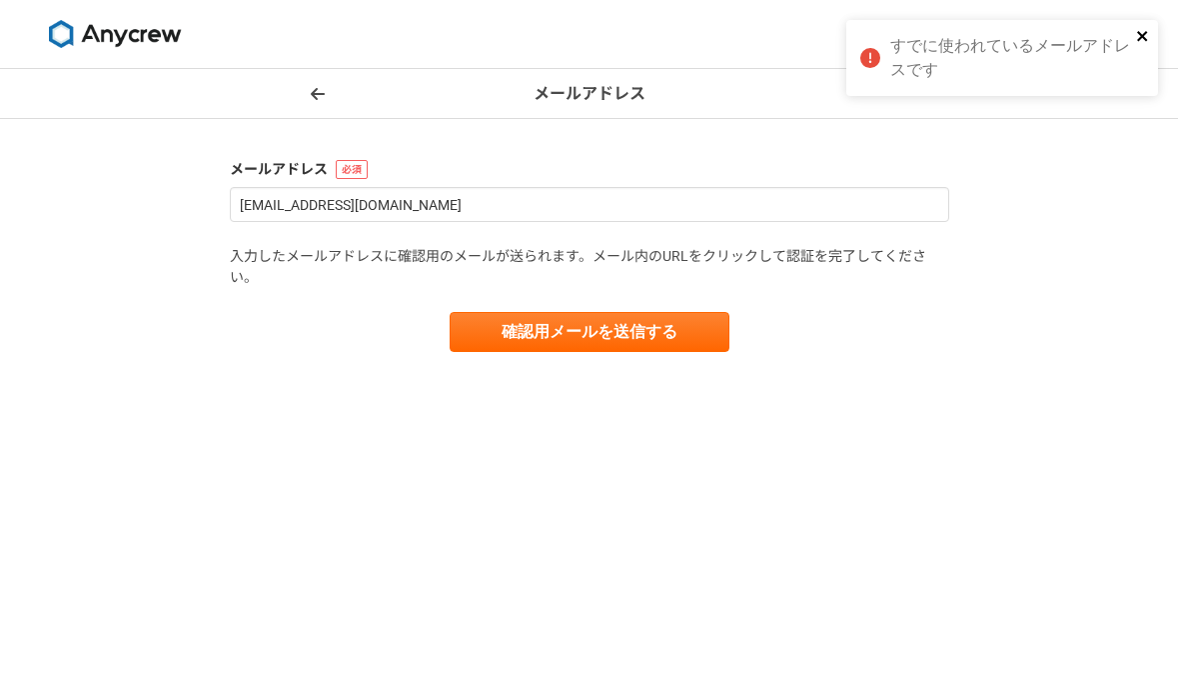
click at [1148, 35] on icon "close" at bounding box center [1143, 36] width 14 height 16
click at [317, 91] on icon at bounding box center [318, 94] width 14 height 16
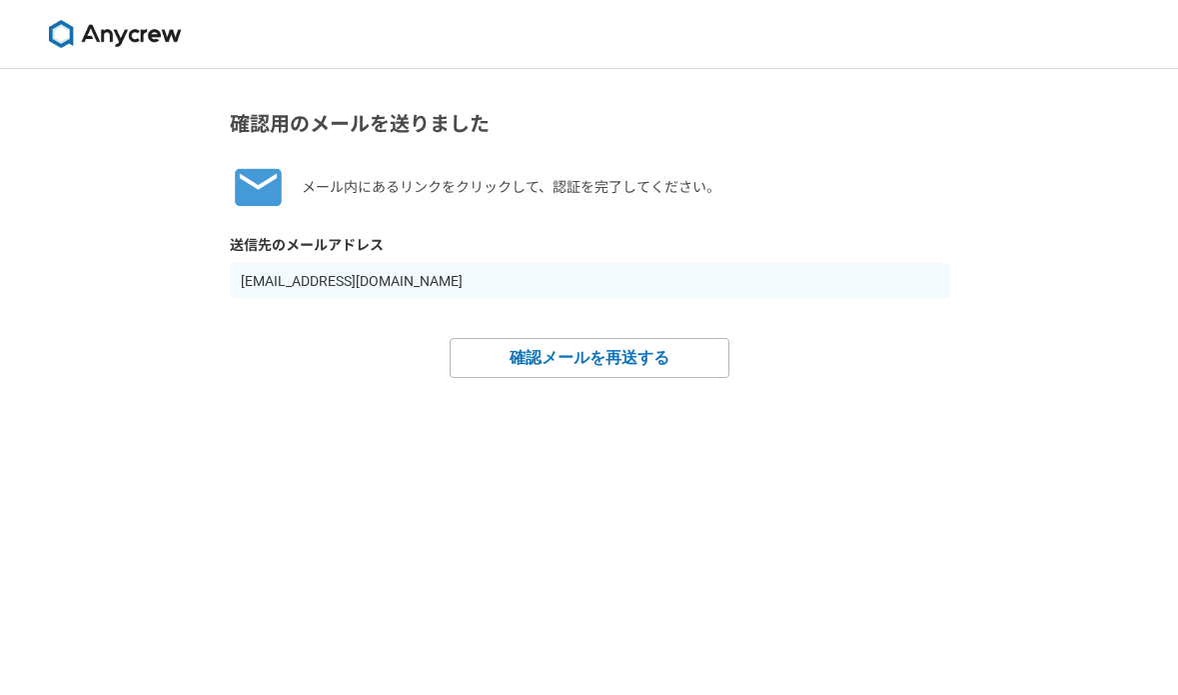
click at [394, 342] on div "確認メールを再送する" at bounding box center [590, 358] width 720 height 40
click at [399, 287] on input "yamasi2016@softbank.ne.jp" at bounding box center [590, 280] width 720 height 35
click at [387, 259] on div "送信先のメールアドレス yamasi2016@softbank.ne.jp" at bounding box center [590, 266] width 720 height 63
click at [410, 282] on input "yamasi2016@softbank.ne.jp" at bounding box center [590, 280] width 720 height 35
click at [431, 289] on input "yamasi2016@softbank.ne.jp" at bounding box center [590, 280] width 720 height 35
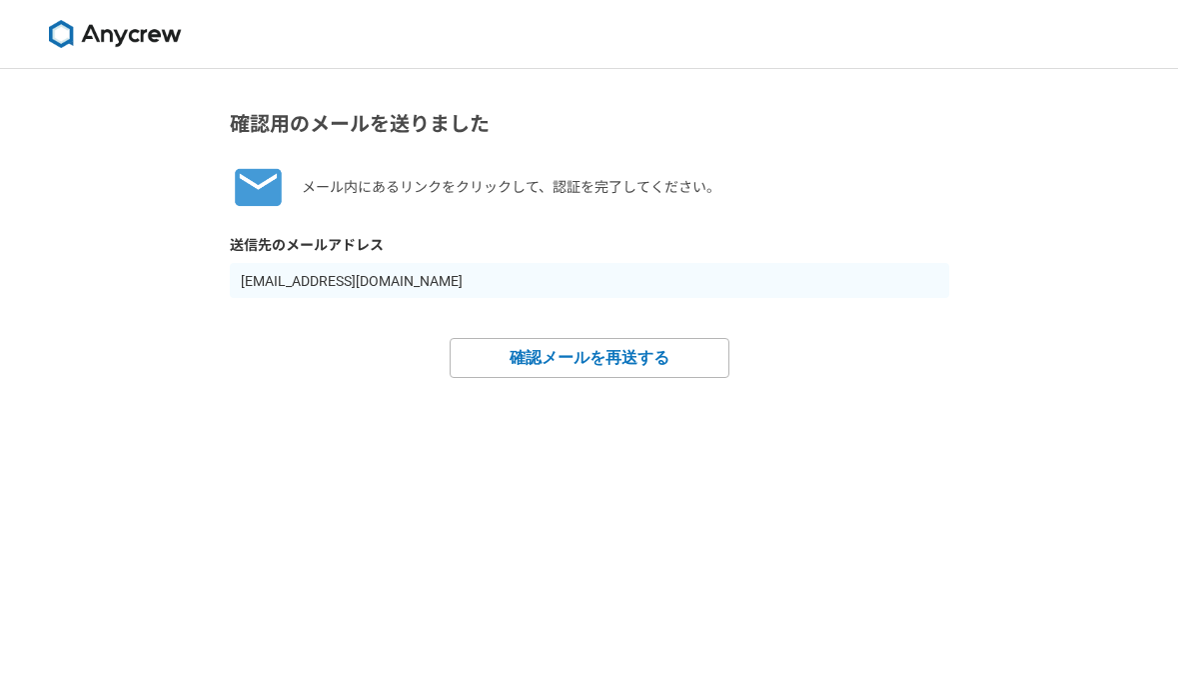
click at [121, 20] on img at bounding box center [115, 34] width 150 height 28
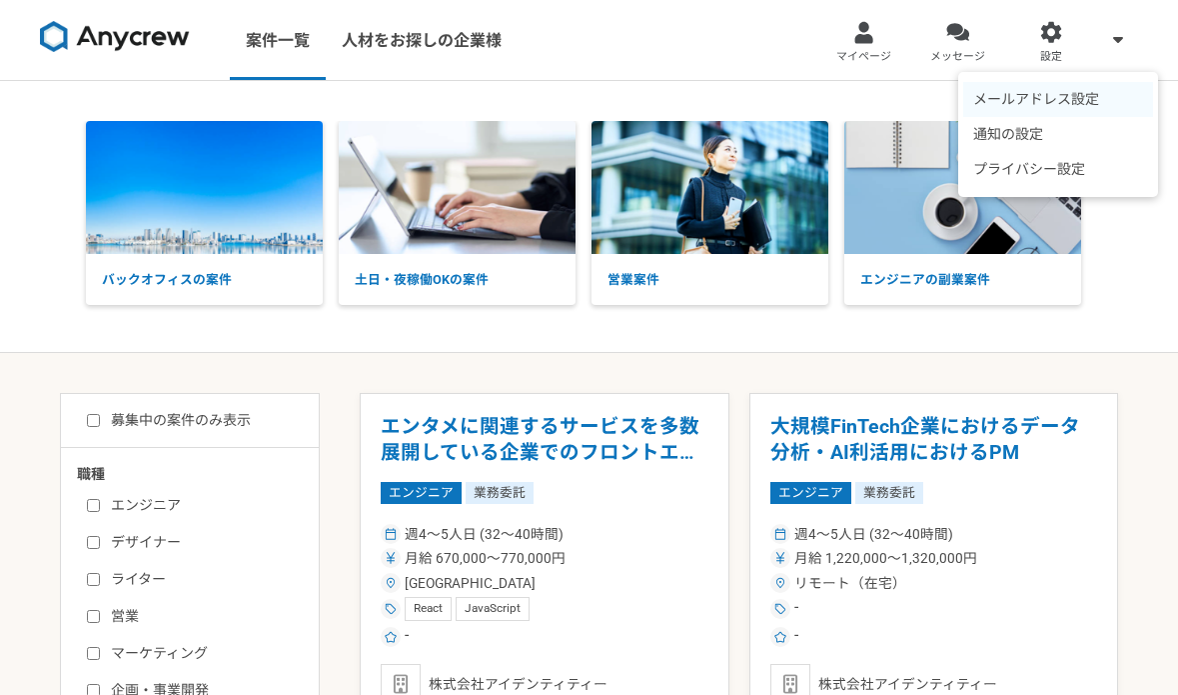
click at [1081, 97] on li "メールアドレス設定" at bounding box center [1059, 99] width 190 height 35
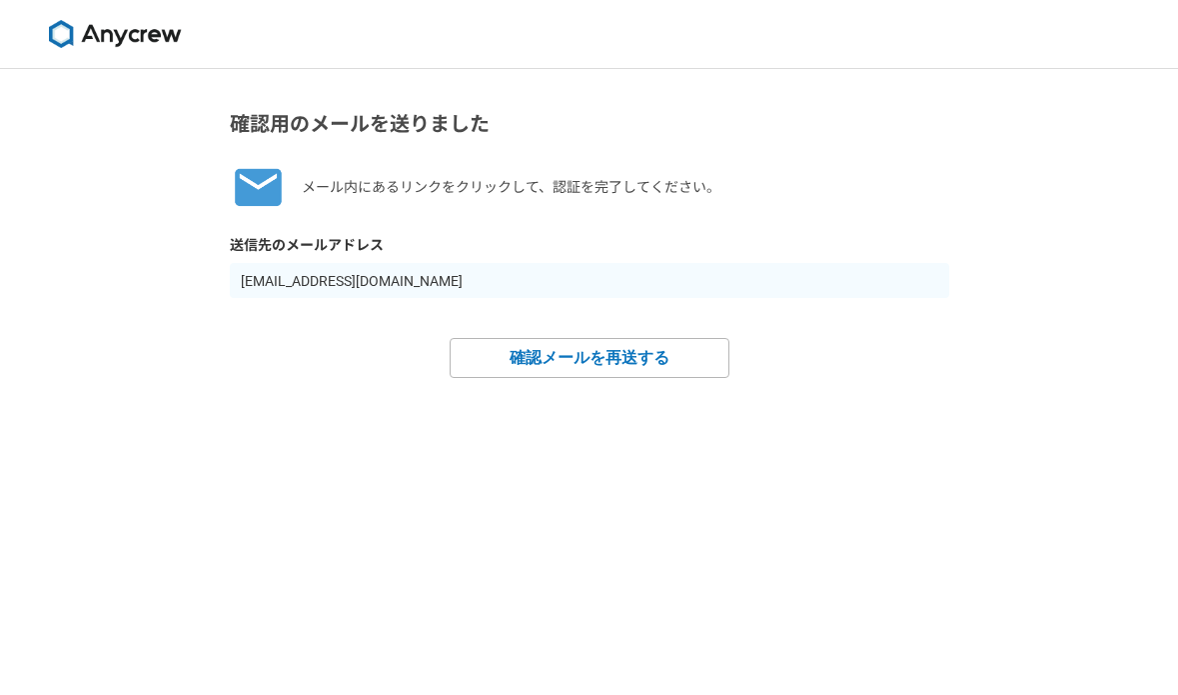
click at [94, 32] on img at bounding box center [115, 34] width 150 height 28
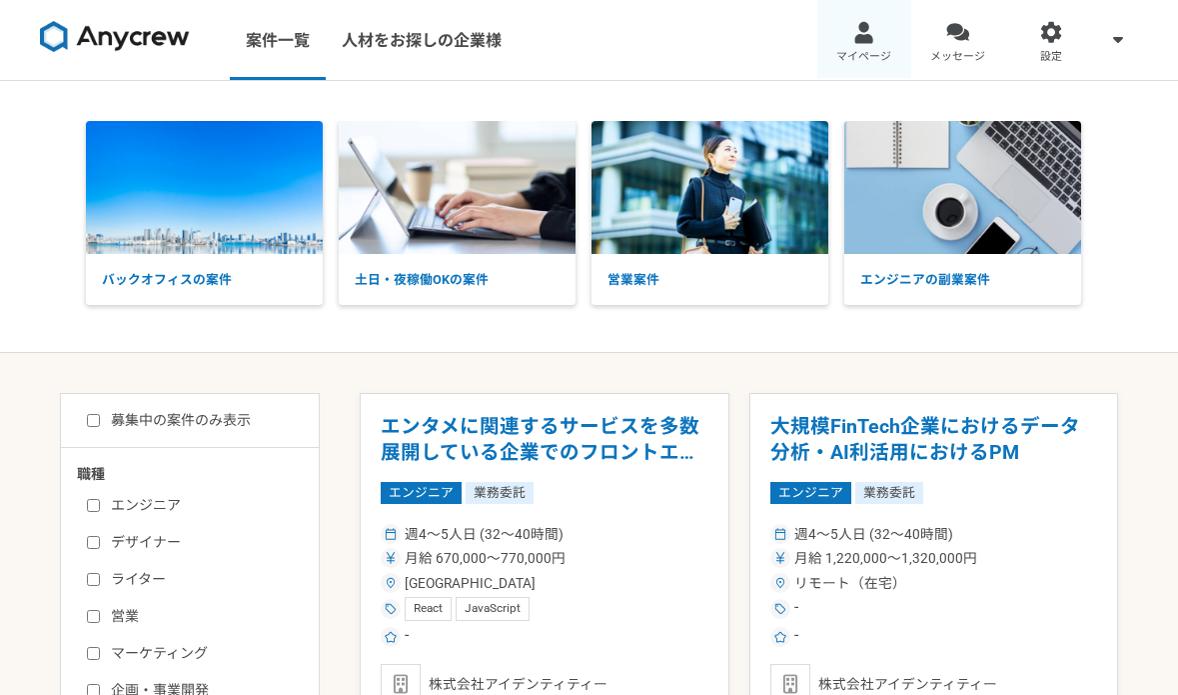
click at [864, 40] on div at bounding box center [864, 32] width 23 height 23
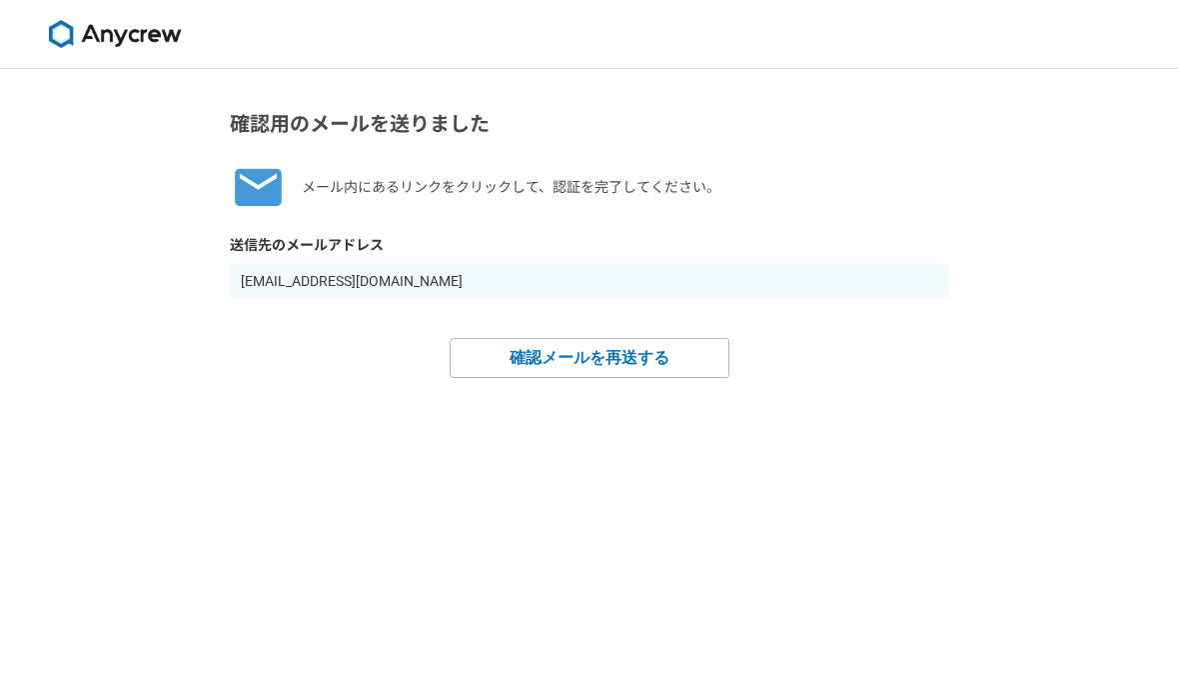
click at [107, 24] on img at bounding box center [115, 34] width 150 height 28
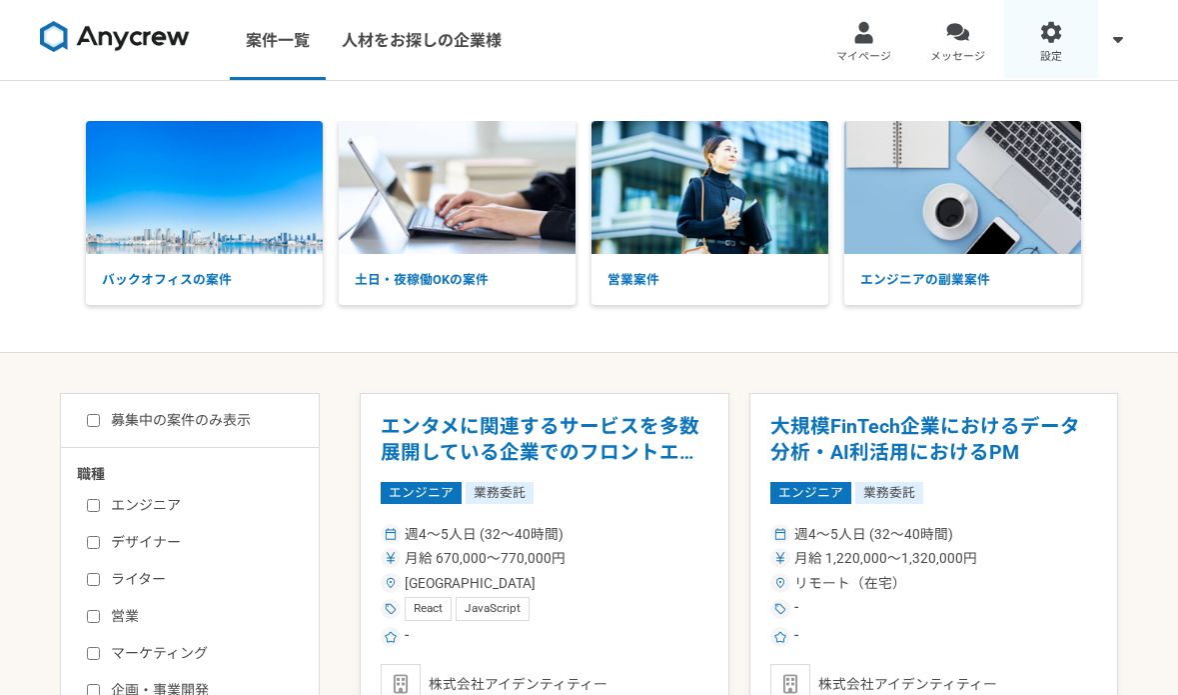
click at [1060, 46] on link "設定" at bounding box center [1052, 40] width 94 height 80
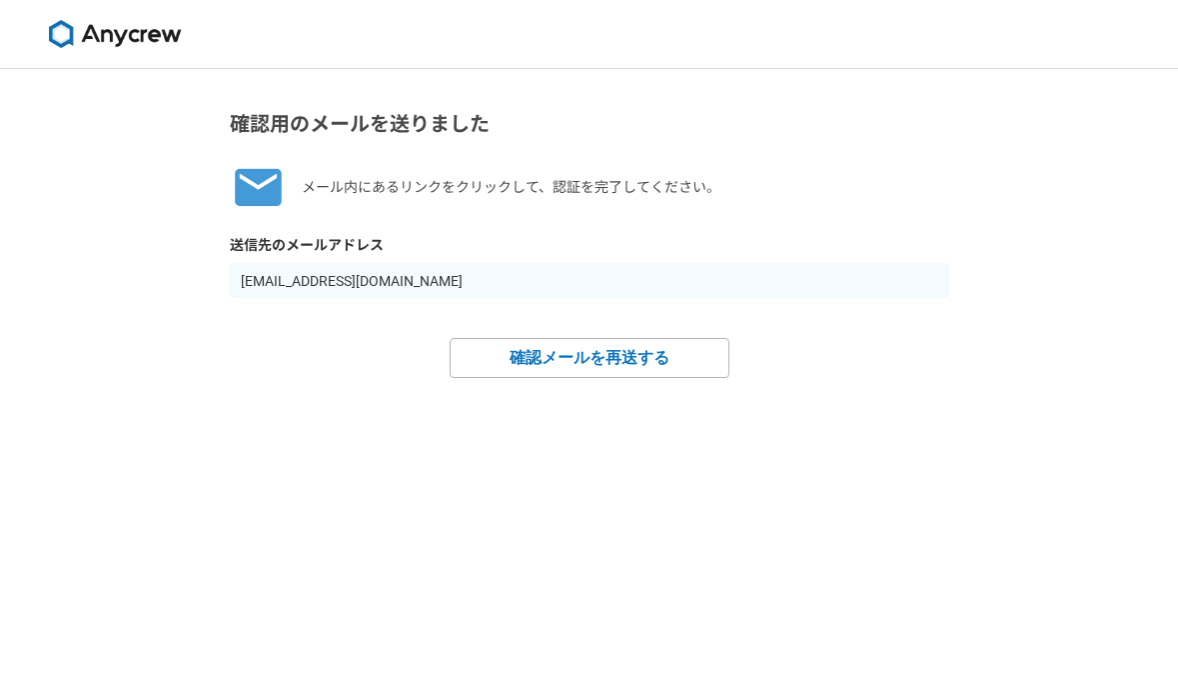
click at [311, 286] on input "[EMAIL_ADDRESS][DOMAIN_NAME]" at bounding box center [590, 280] width 720 height 35
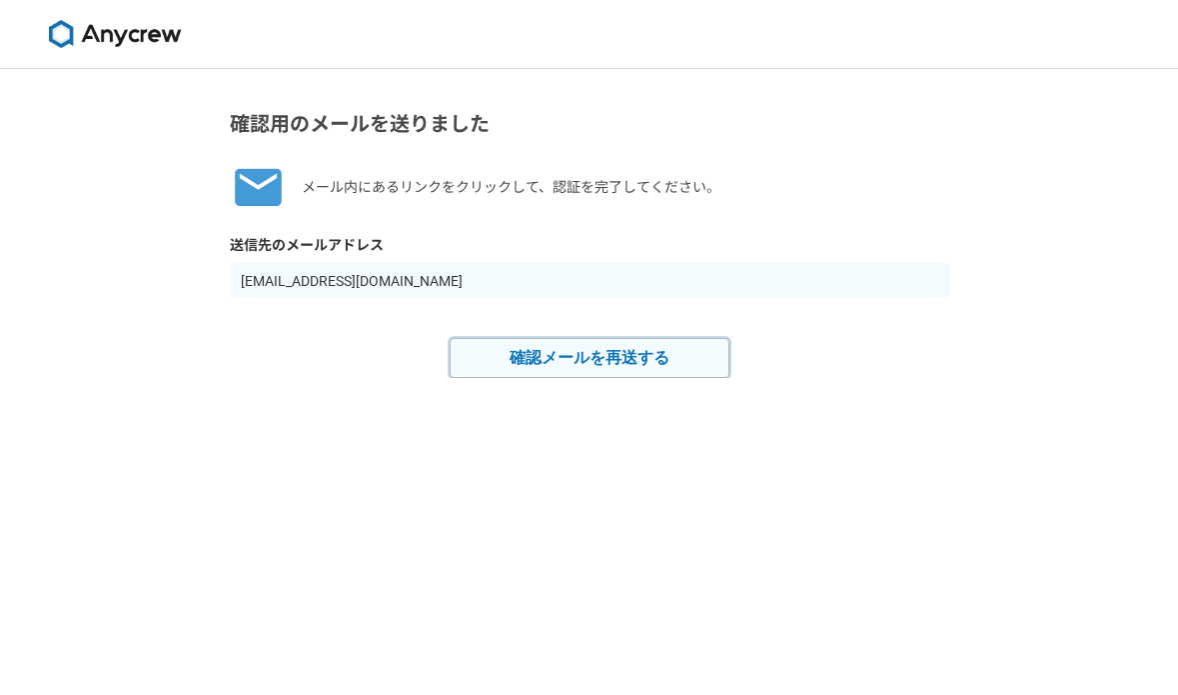
click at [521, 356] on button "確認メールを再送する" at bounding box center [590, 358] width 280 height 40
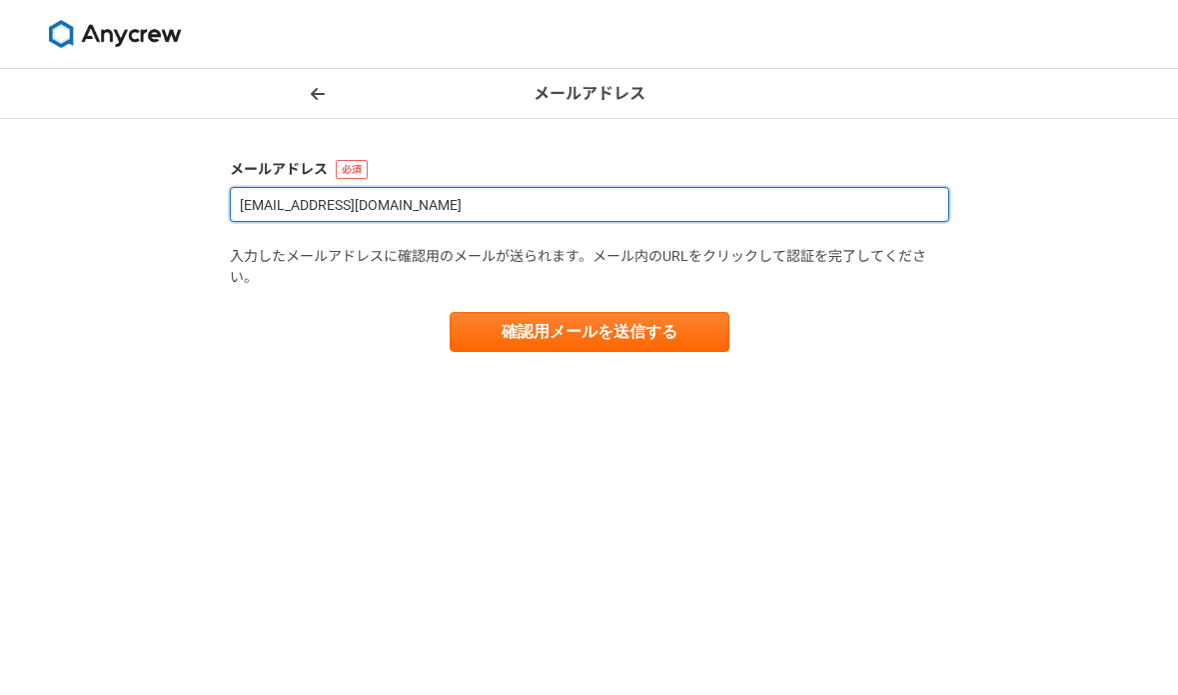
click at [314, 209] on input "yamasi2016@softbank.ne.jp" at bounding box center [590, 204] width 720 height 35
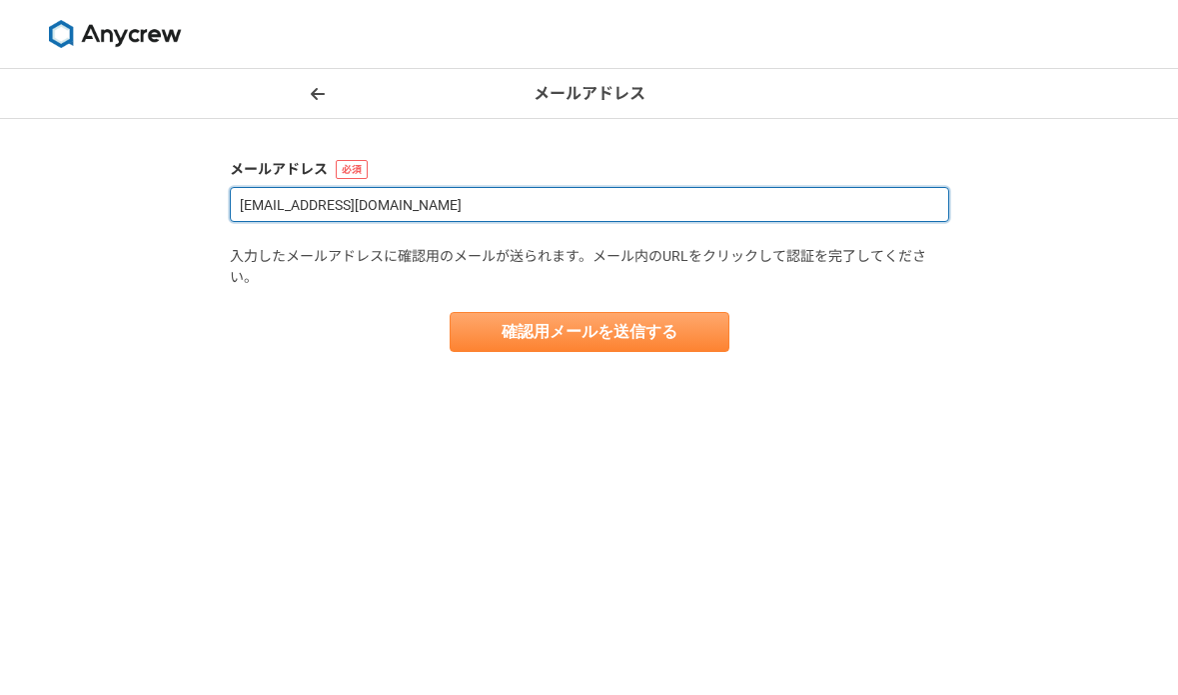
type input "yamasi2013@yahoo.ne.jp"
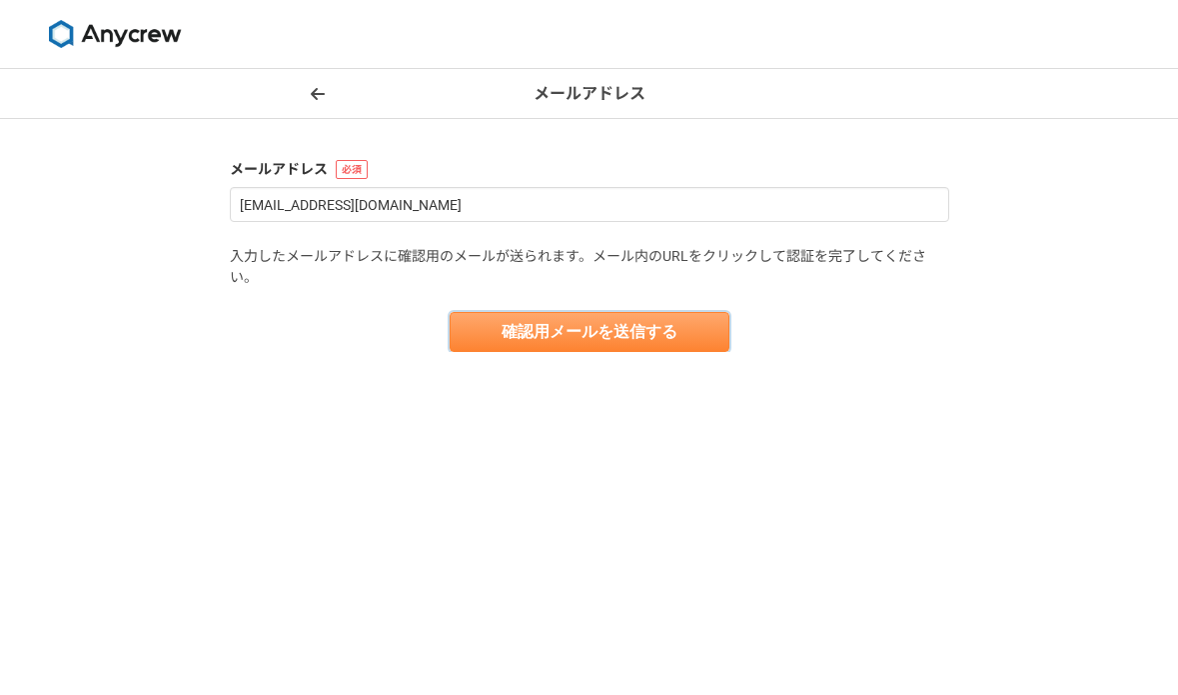
click at [605, 333] on button "確認用メールを送信する" at bounding box center [590, 332] width 280 height 40
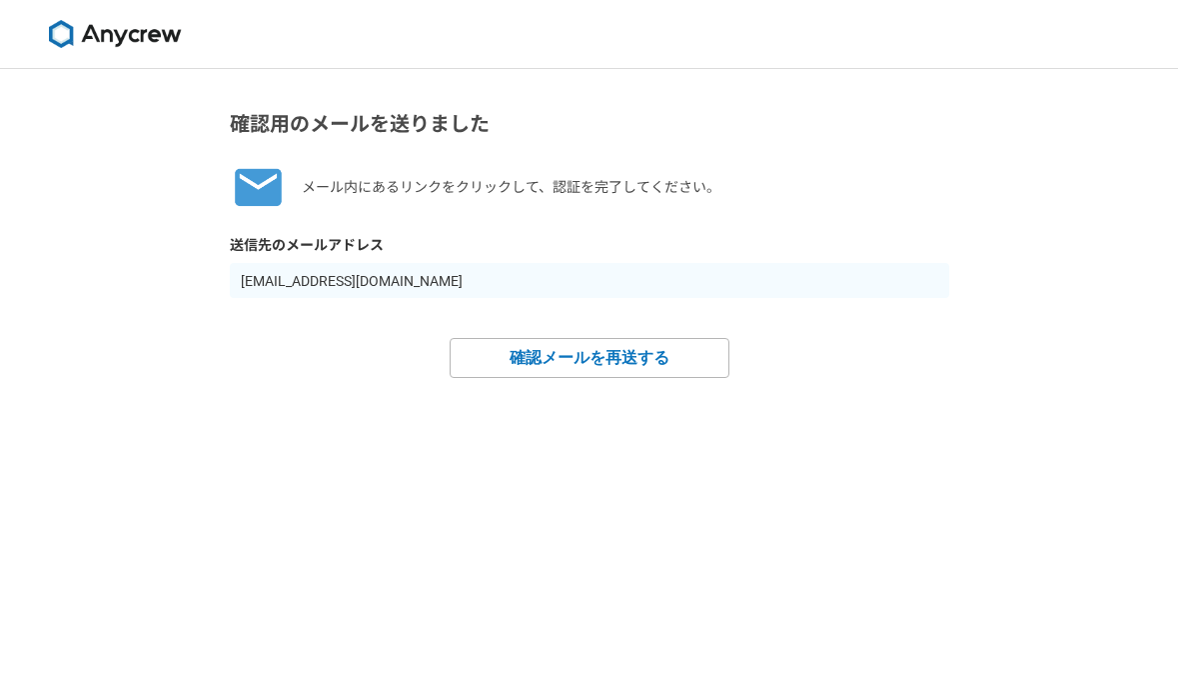
click at [382, 288] on input "yamasi2013@yahoo.ne.jp" at bounding box center [590, 280] width 720 height 35
click at [406, 294] on input "yamasi2013@yahoo.ne.jp" at bounding box center [590, 280] width 720 height 35
click at [408, 282] on input "yamasi2013@yahoo.ne.jp" at bounding box center [590, 280] width 720 height 35
click at [113, 34] on img at bounding box center [115, 34] width 150 height 28
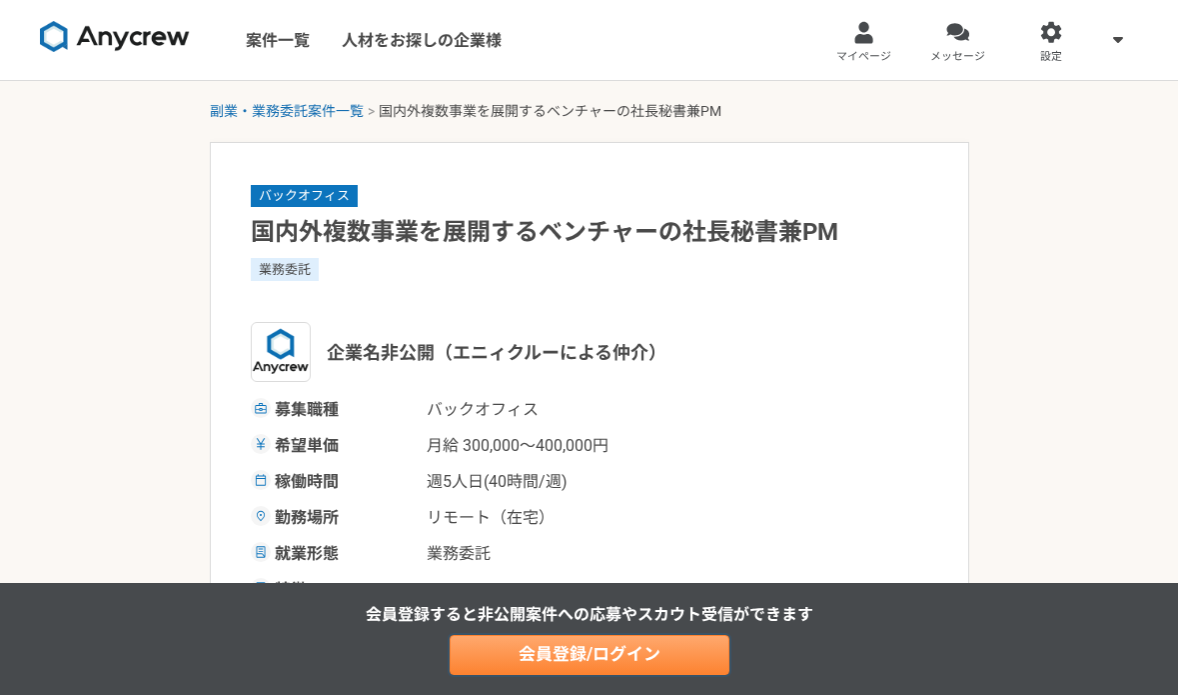
click at [599, 652] on link "会員登録/ログイン" at bounding box center [590, 655] width 280 height 40
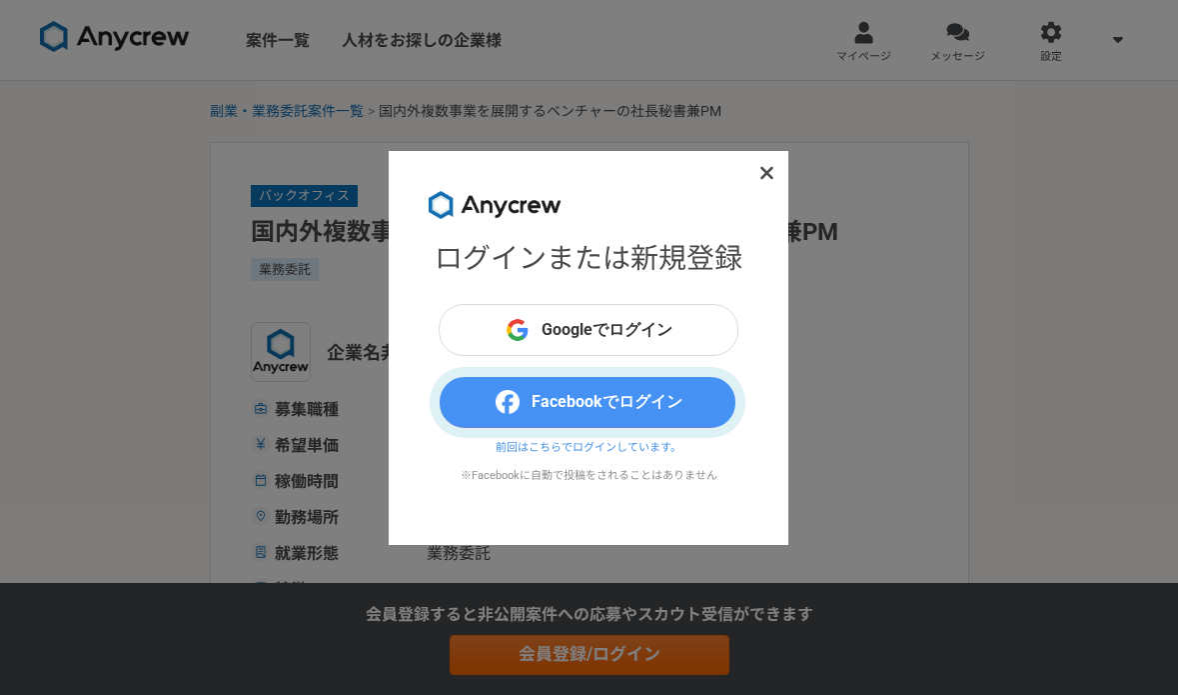
click at [566, 398] on button "Facebookでログイン" at bounding box center [589, 402] width 300 height 52
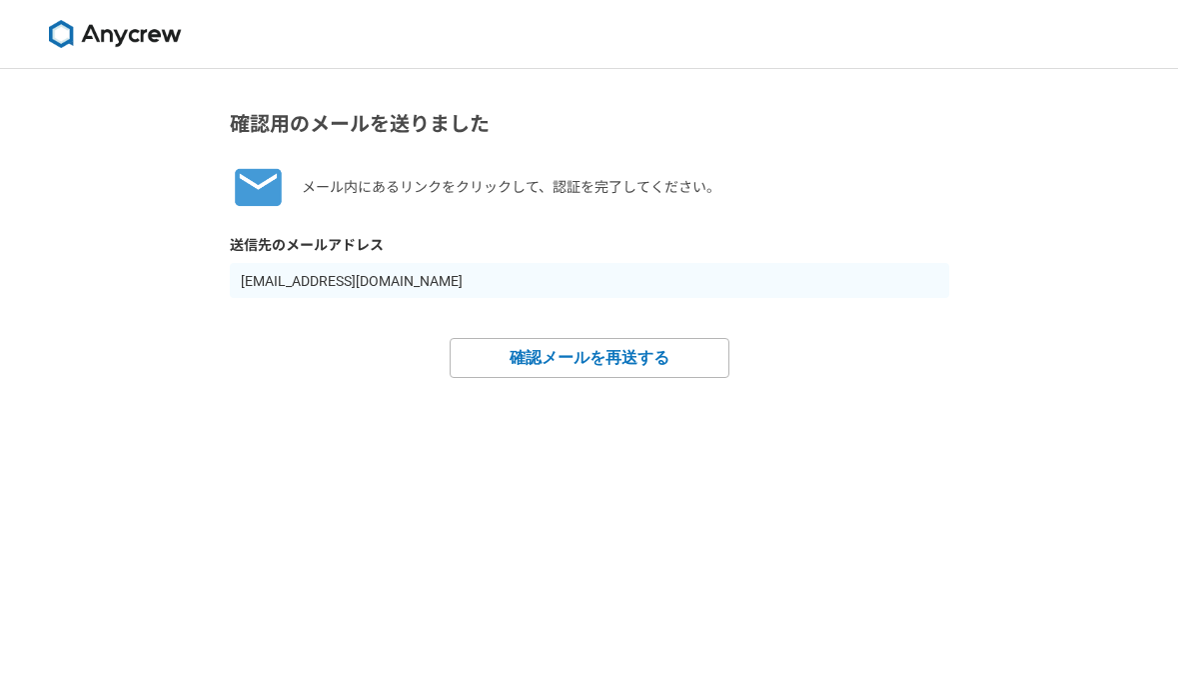
click at [390, 287] on input "[EMAIL_ADDRESS][DOMAIN_NAME]" at bounding box center [590, 280] width 720 height 35
click at [387, 284] on input "[EMAIL_ADDRESS][DOMAIN_NAME]" at bounding box center [590, 280] width 720 height 35
drag, startPoint x: 459, startPoint y: 284, endPoint x: 367, endPoint y: 292, distance: 92.3
click at [367, 292] on input "[EMAIL_ADDRESS][DOMAIN_NAME]" at bounding box center [590, 280] width 720 height 35
click at [416, 280] on input "[EMAIL_ADDRESS][DOMAIN_NAME]" at bounding box center [590, 280] width 720 height 35
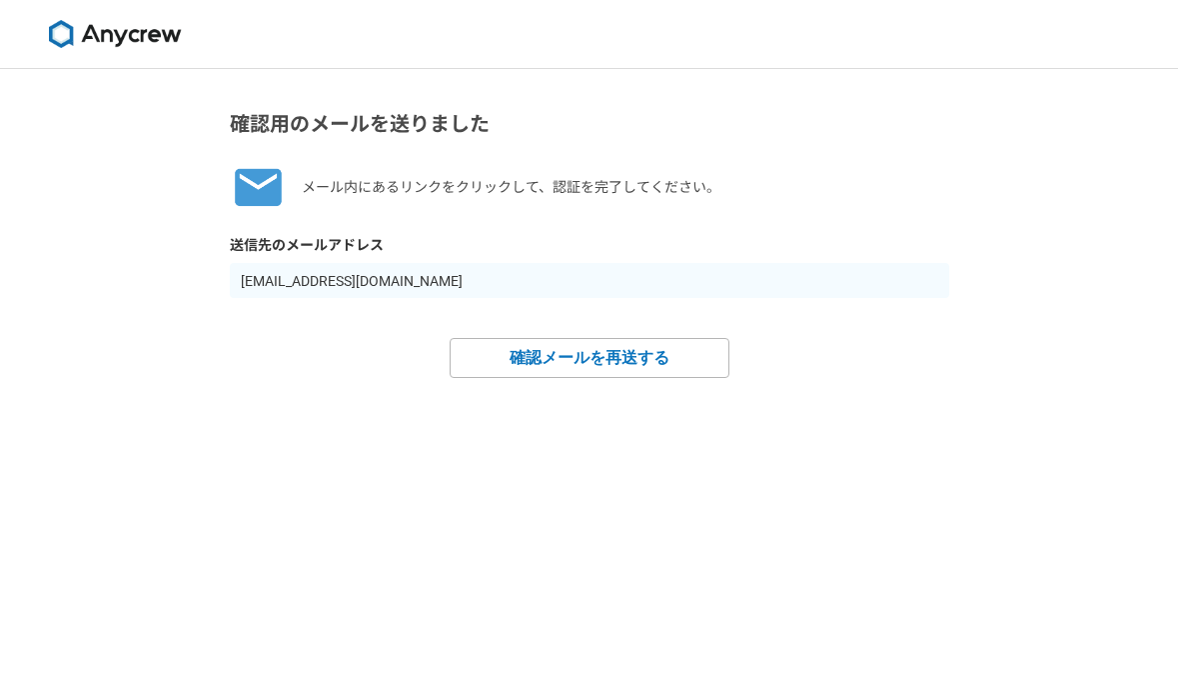
drag, startPoint x: 416, startPoint y: 280, endPoint x: 381, endPoint y: 279, distance: 35.0
click at [381, 279] on input "[EMAIL_ADDRESS][DOMAIN_NAME]" at bounding box center [590, 280] width 720 height 35
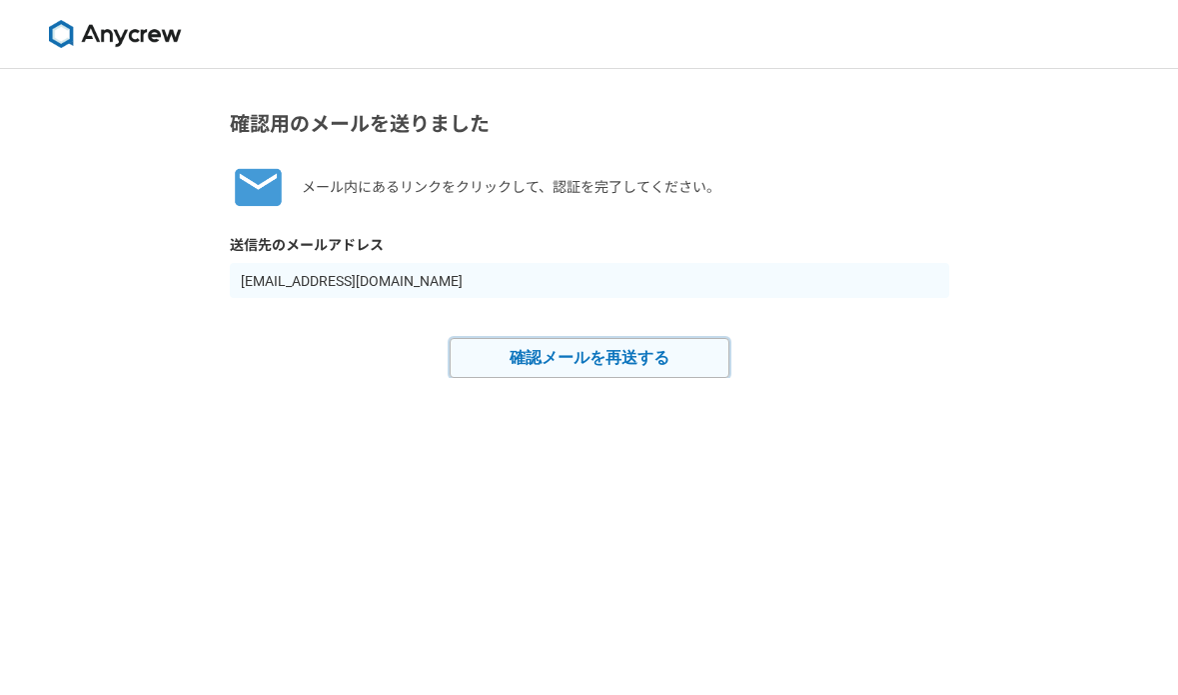
click at [568, 368] on button "確認メールを再送する" at bounding box center [590, 358] width 280 height 40
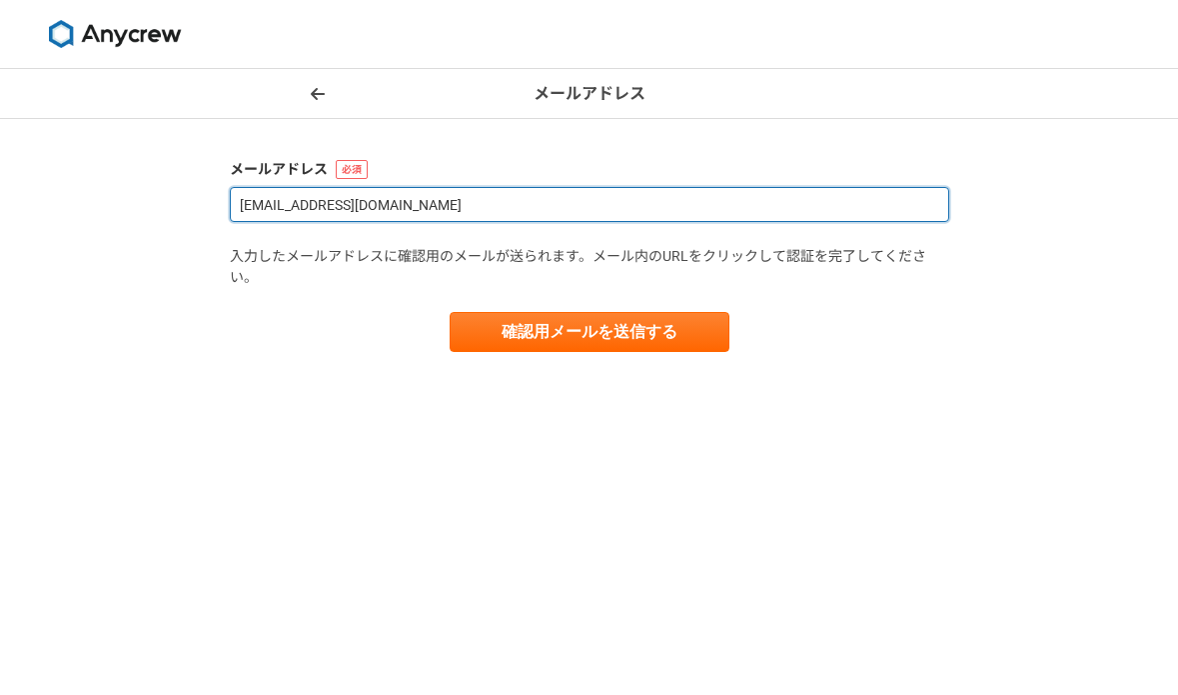
click at [382, 209] on input "[EMAIL_ADDRESS][DOMAIN_NAME]" at bounding box center [590, 204] width 720 height 35
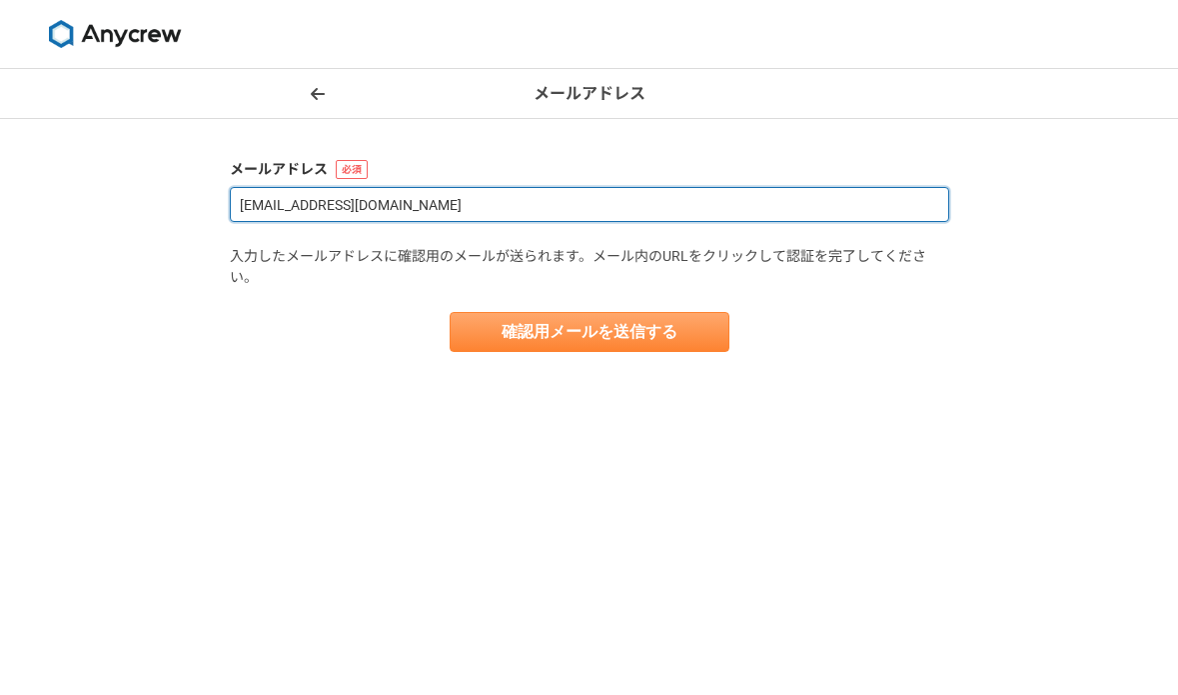
type input "[EMAIL_ADDRESS][DOMAIN_NAME]"
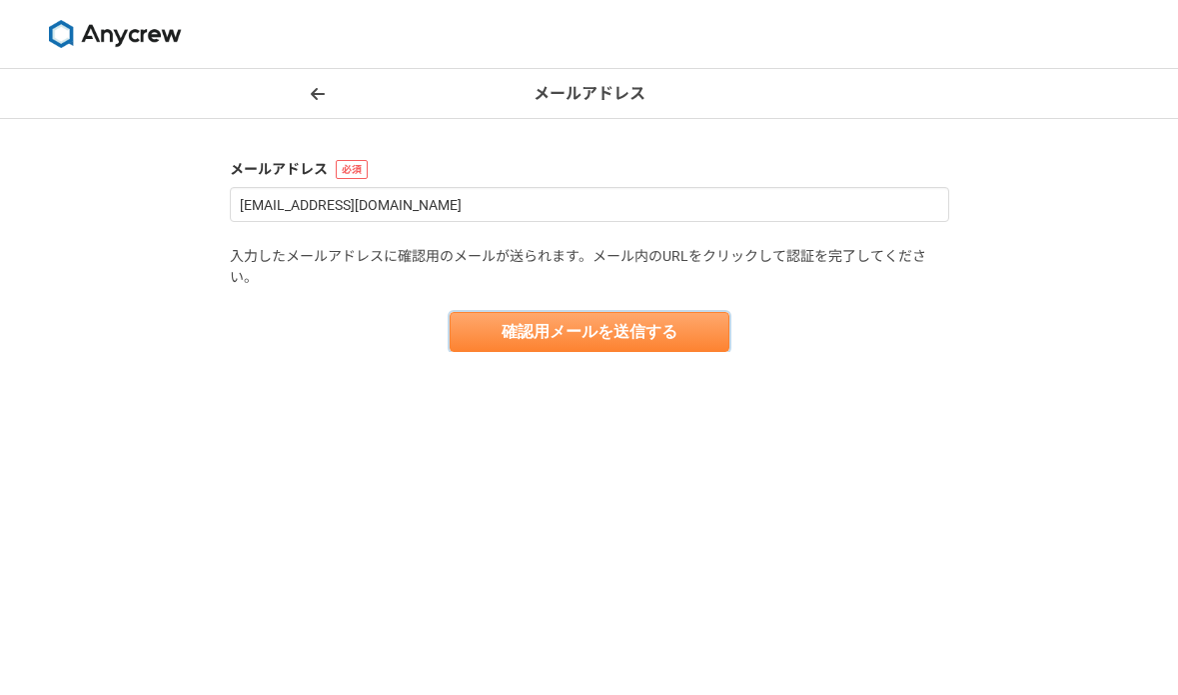
click at [631, 336] on button "確認用メールを送信する" at bounding box center [590, 332] width 280 height 40
